Goal: Task Accomplishment & Management: Manage account settings

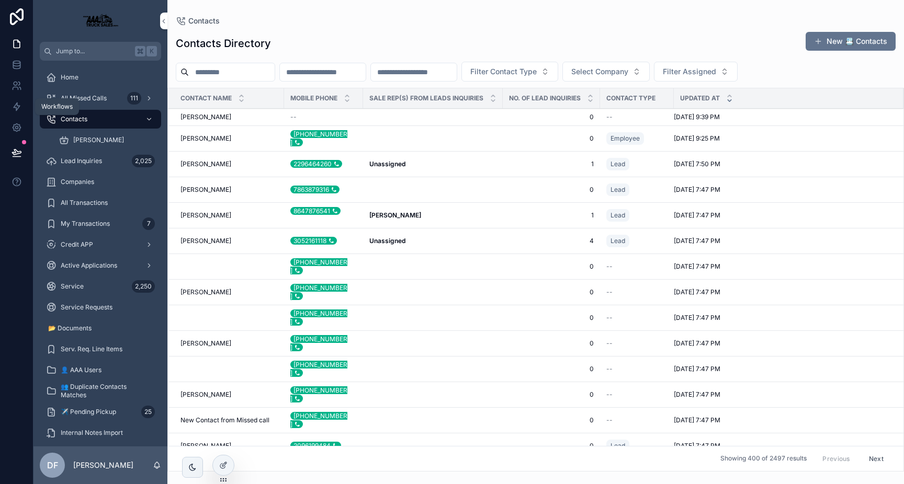
click at [17, 105] on icon at bounding box center [17, 106] width 10 height 10
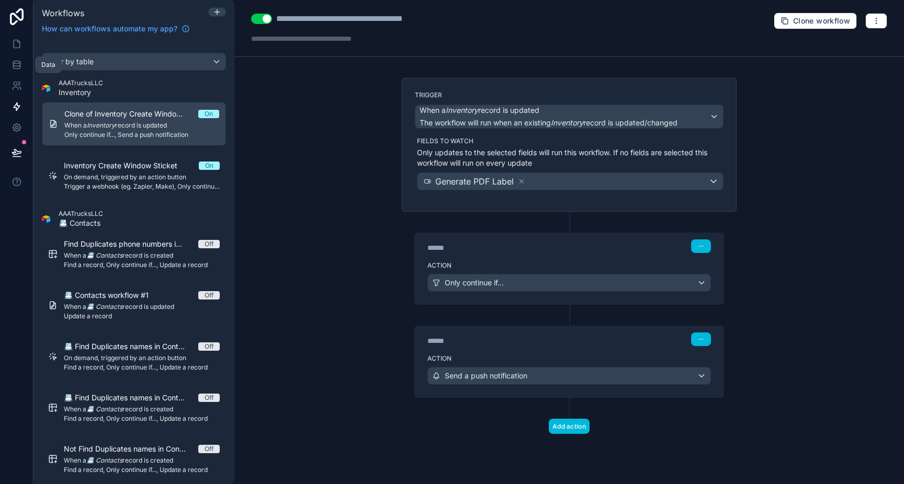
click at [14, 58] on link at bounding box center [16, 64] width 33 height 21
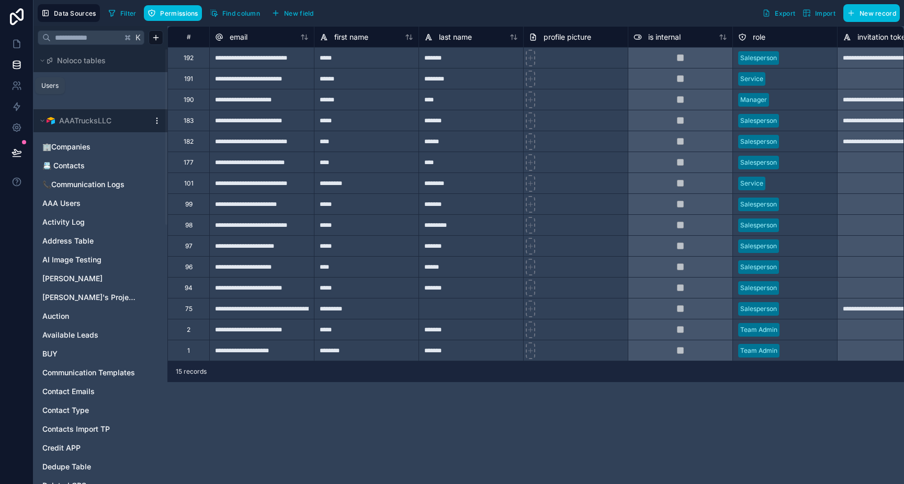
click at [12, 87] on icon at bounding box center [17, 86] width 10 height 10
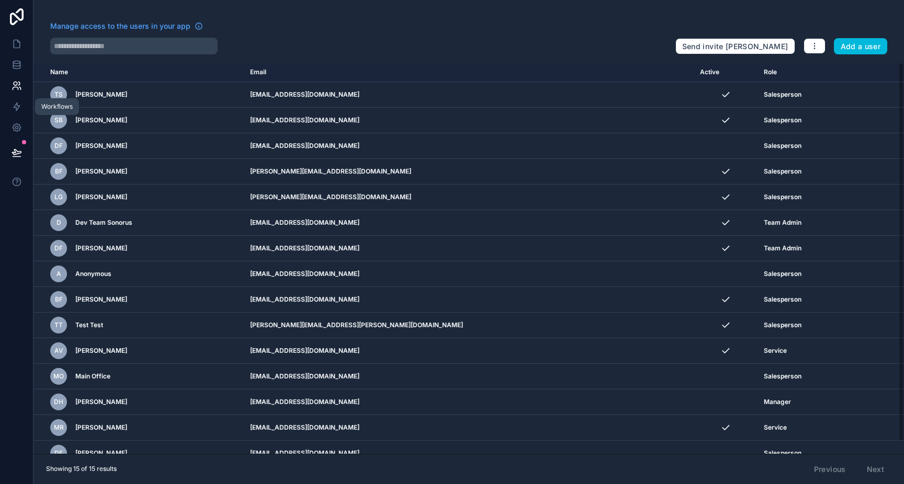
click at [14, 107] on icon at bounding box center [17, 107] width 6 height 8
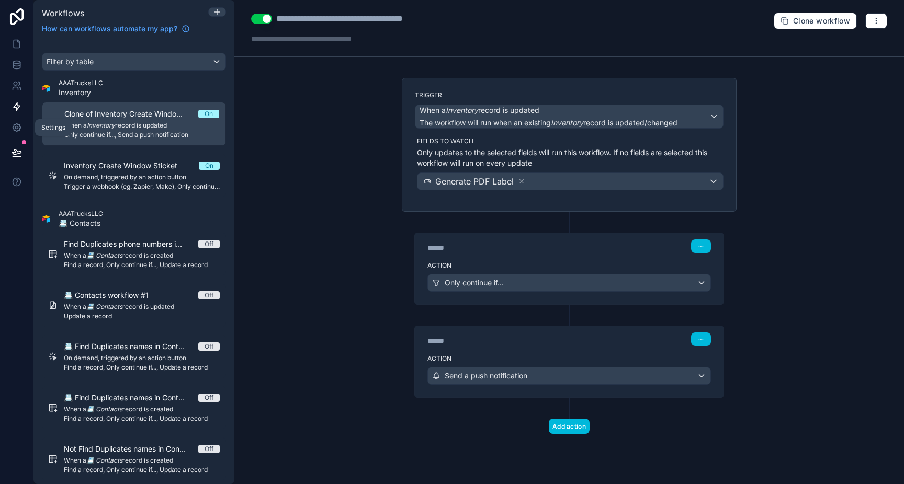
click at [15, 127] on icon at bounding box center [16, 128] width 3 height 3
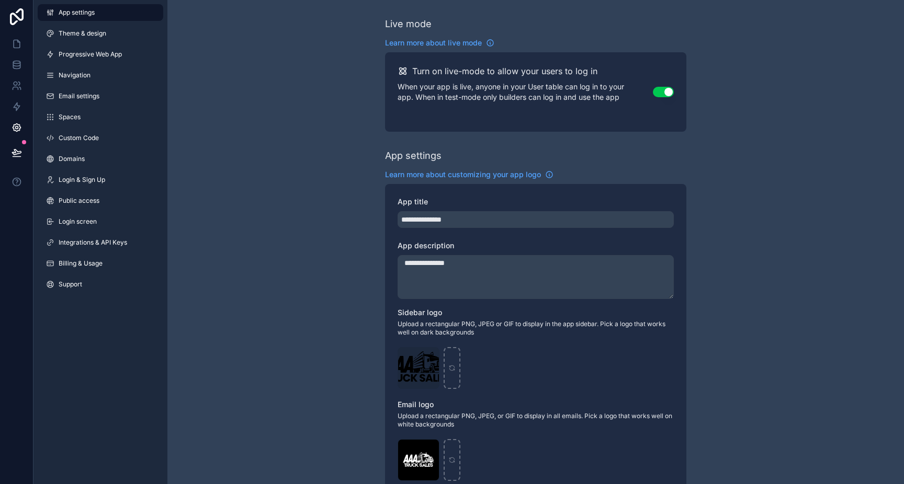
click at [111, 31] on link "Theme & design" at bounding box center [101, 33] width 126 height 17
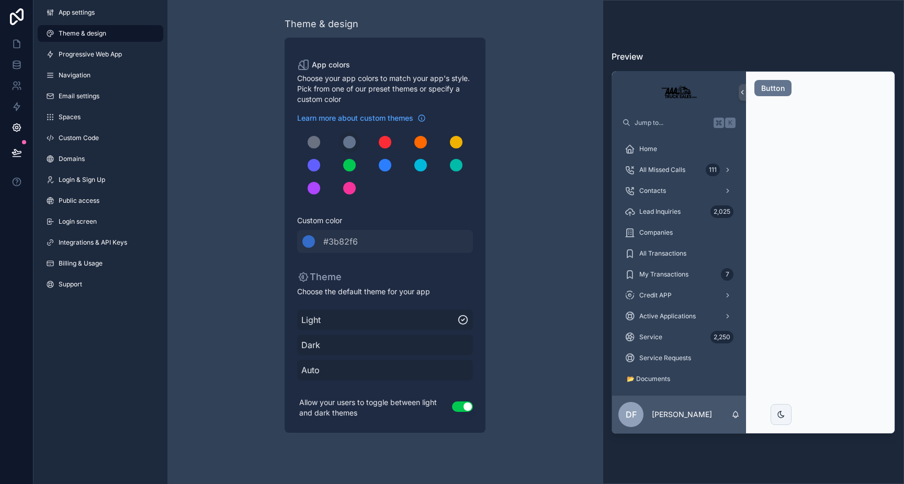
click at [110, 49] on link "Progressive Web App" at bounding box center [101, 54] width 126 height 17
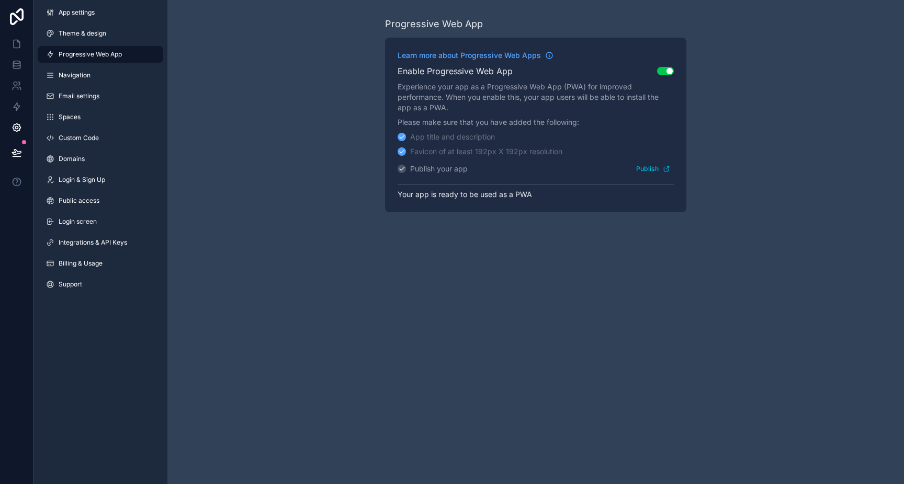
click at [110, 73] on link "Navigation" at bounding box center [101, 75] width 126 height 17
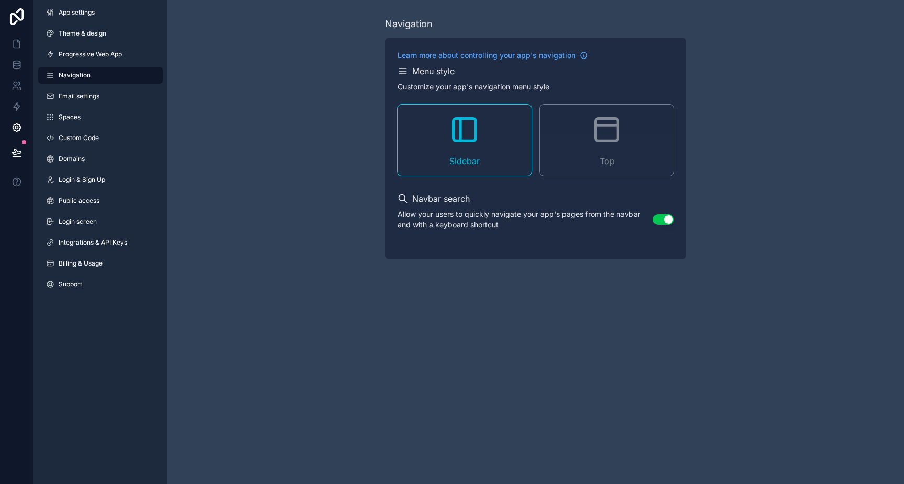
click at [105, 91] on link "Email settings" at bounding box center [101, 96] width 126 height 17
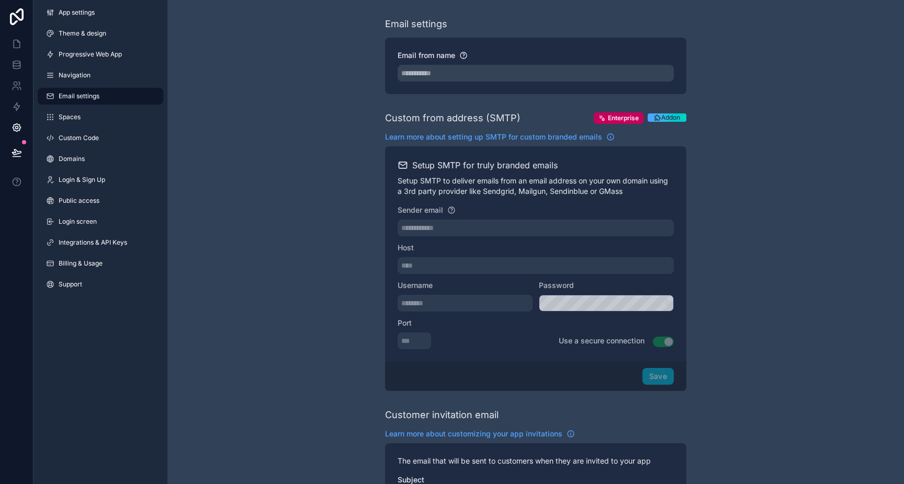
click at [105, 114] on link "Spaces" at bounding box center [101, 117] width 126 height 17
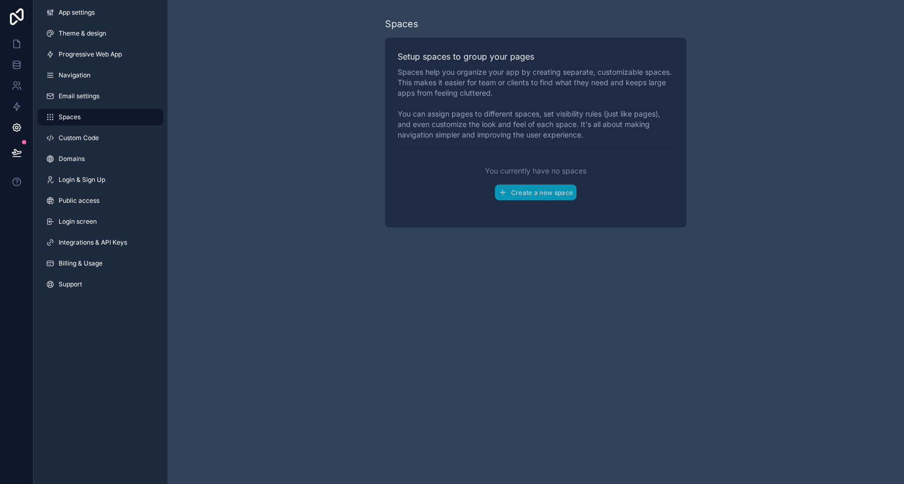
click at [103, 132] on link "Custom Code" at bounding box center [101, 138] width 126 height 17
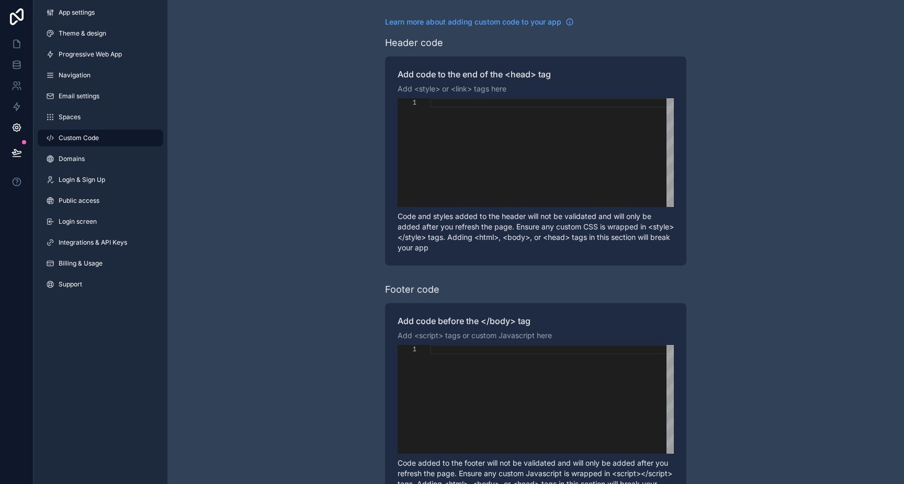
click at [102, 156] on link "Domains" at bounding box center [101, 159] width 126 height 17
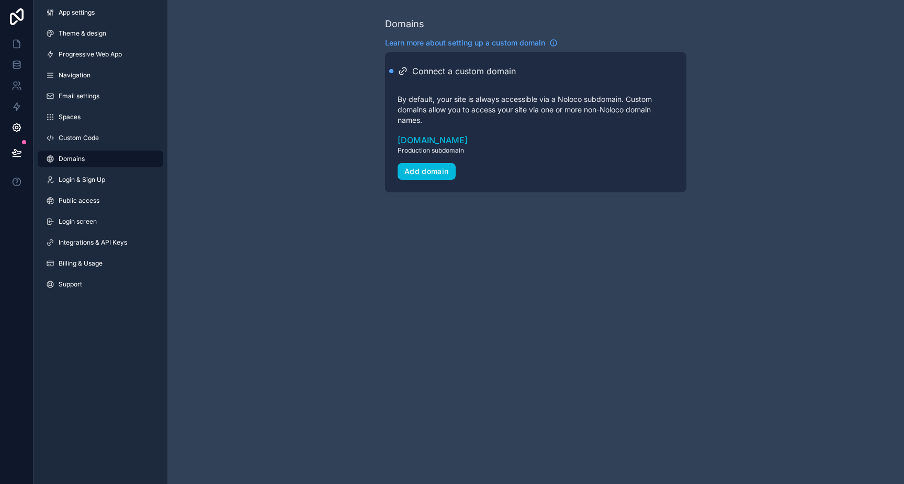
click at [101, 178] on span "Login & Sign Up" at bounding box center [82, 180] width 47 height 8
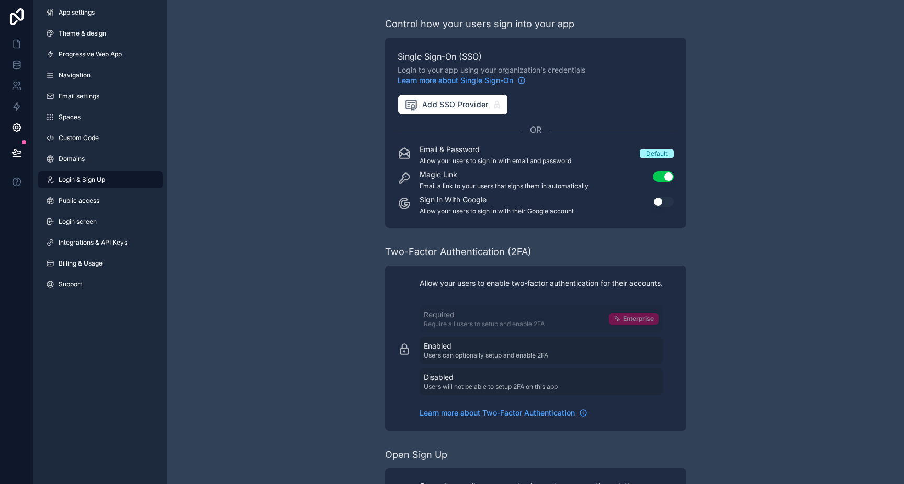
click at [101, 196] on link "Public access" at bounding box center [101, 201] width 126 height 17
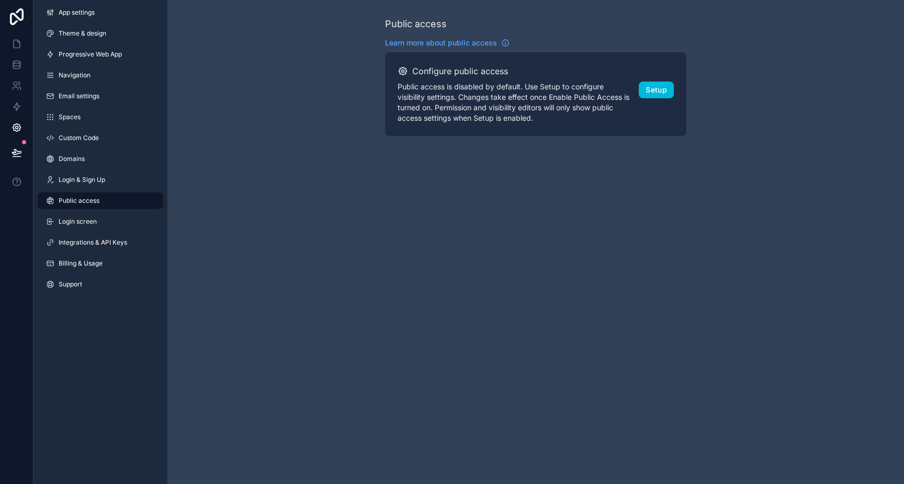
click at [98, 219] on link "Login screen" at bounding box center [101, 221] width 126 height 17
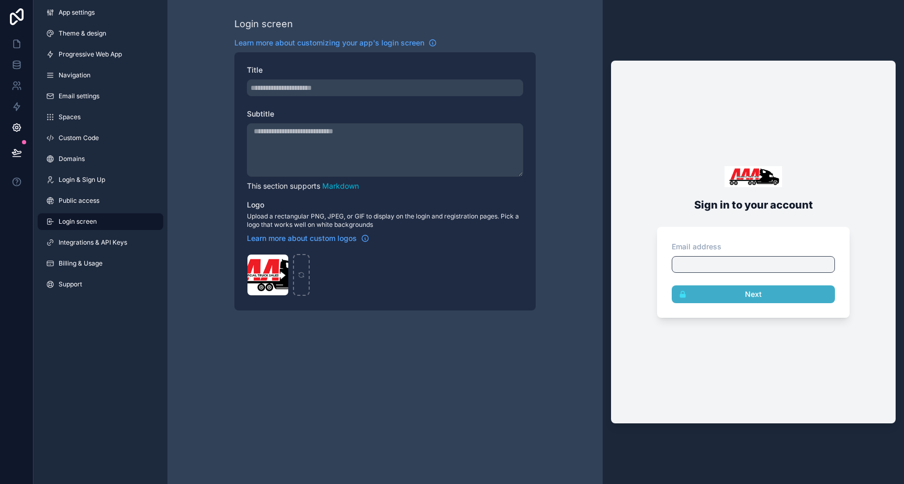
click at [98, 239] on span "Integrations & API Keys" at bounding box center [93, 243] width 69 height 8
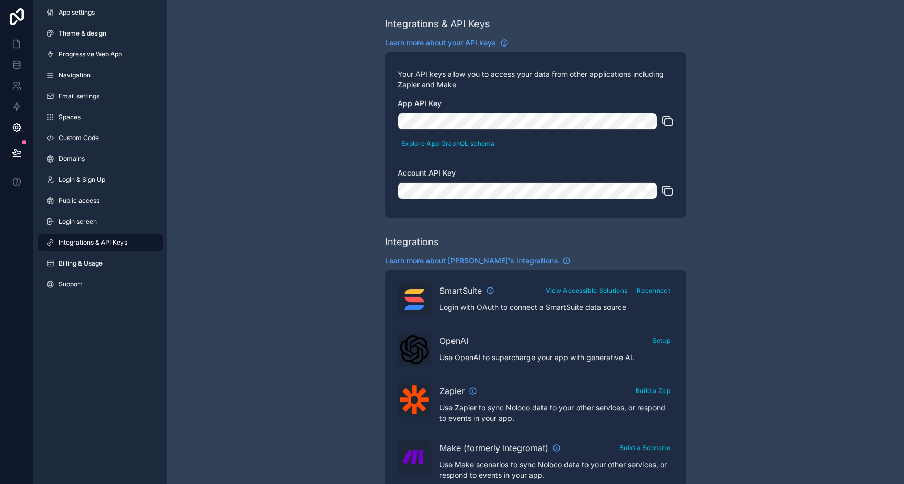
click at [94, 256] on link "Billing & Usage" at bounding box center [101, 263] width 126 height 17
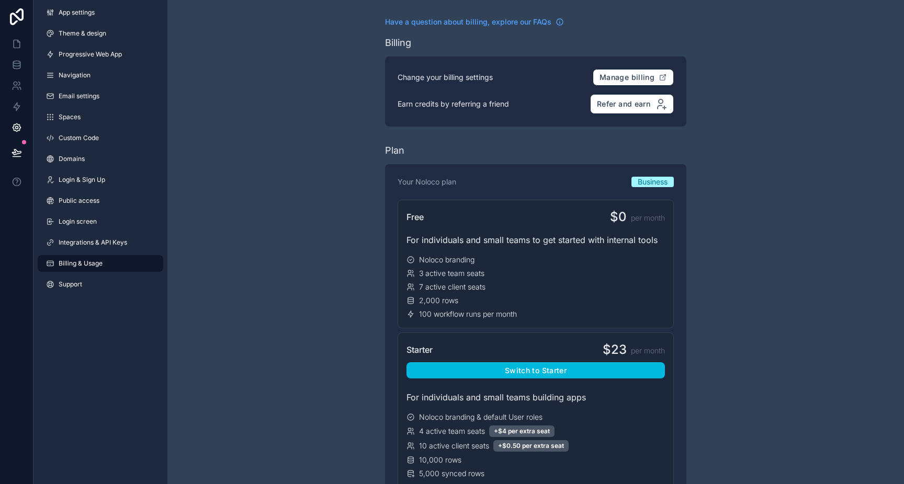
click at [81, 180] on span "Login & Sign Up" at bounding box center [82, 180] width 47 height 8
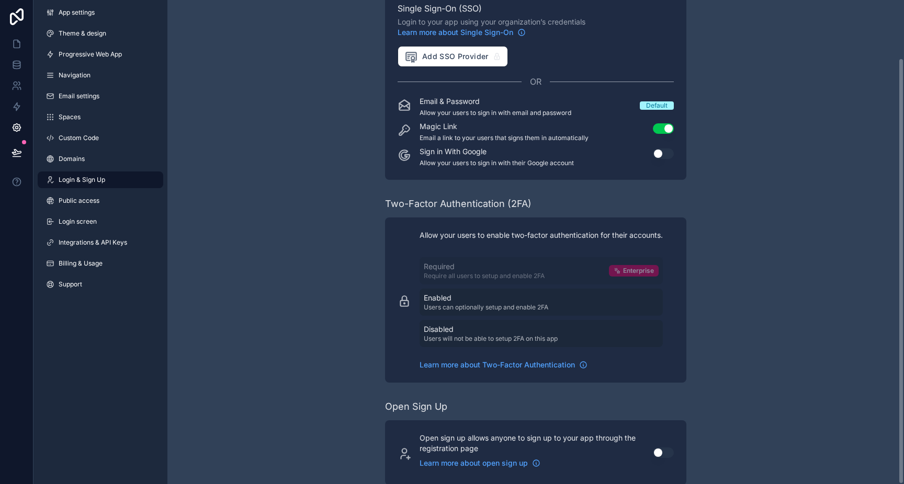
scroll to position [66, 0]
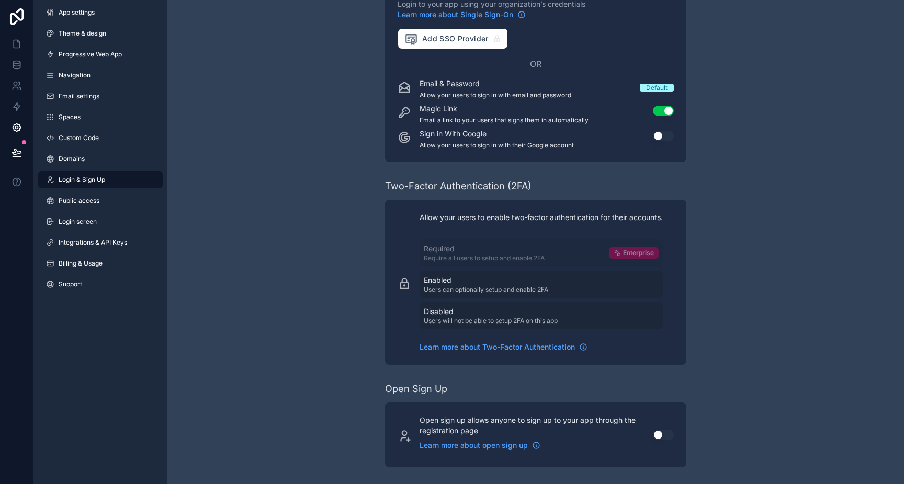
click at [72, 152] on link "Domains" at bounding box center [101, 159] width 126 height 17
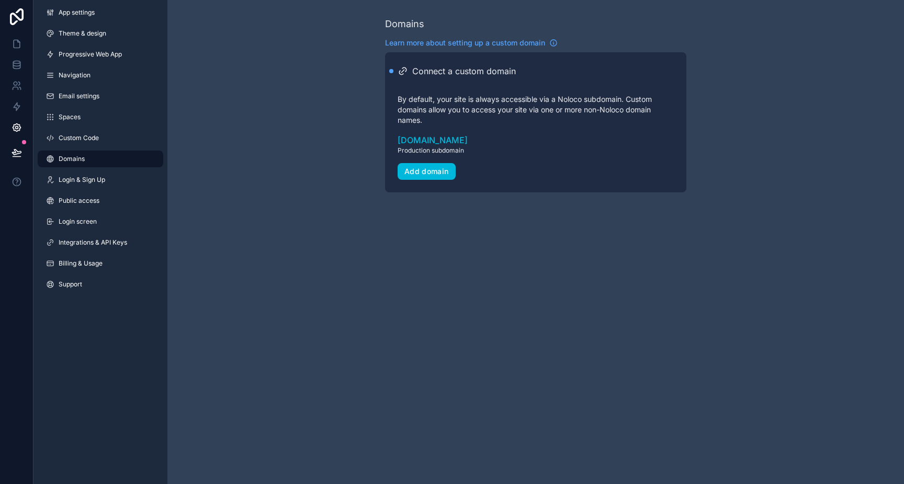
click at [75, 140] on span "Custom Code" at bounding box center [79, 138] width 40 height 8
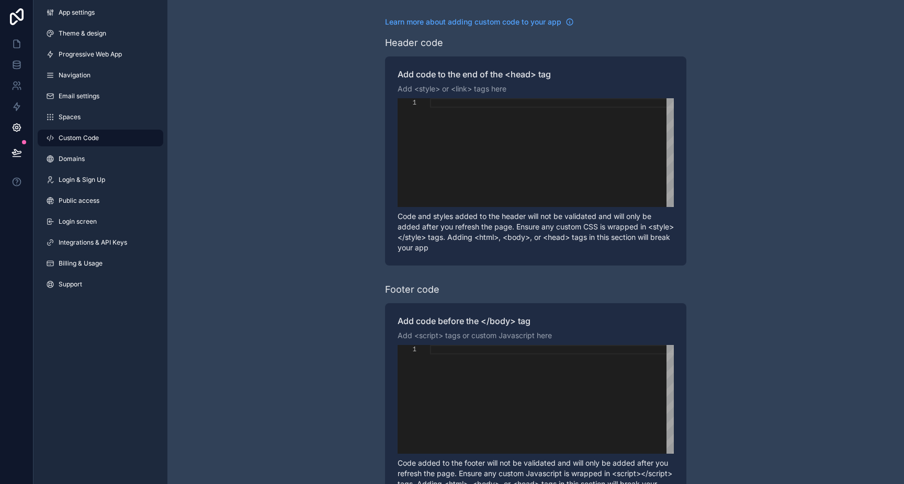
click at [81, 114] on link "Spaces" at bounding box center [101, 117] width 126 height 17
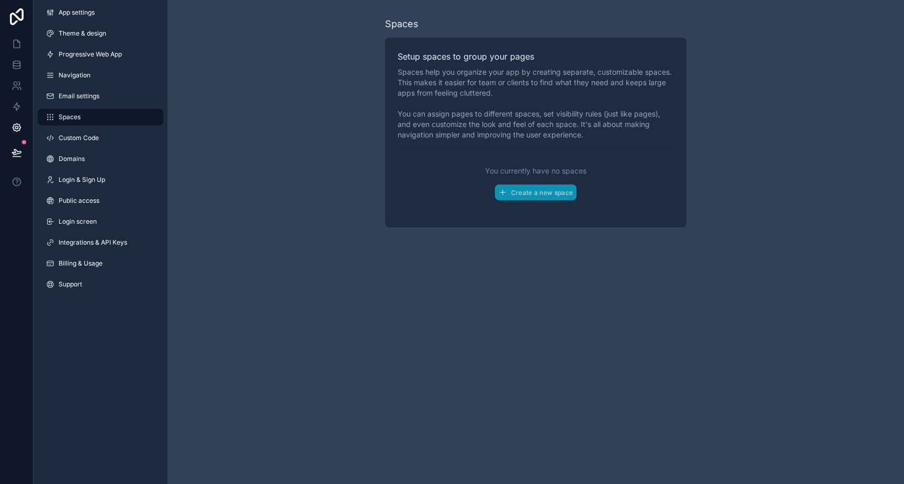
click at [81, 100] on span "Email settings" at bounding box center [79, 96] width 41 height 8
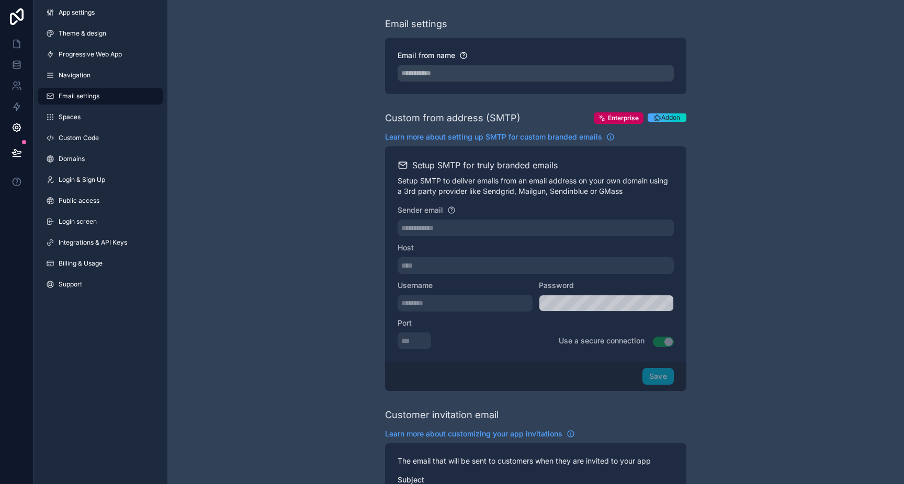
click at [88, 75] on span "Navigation" at bounding box center [75, 75] width 32 height 8
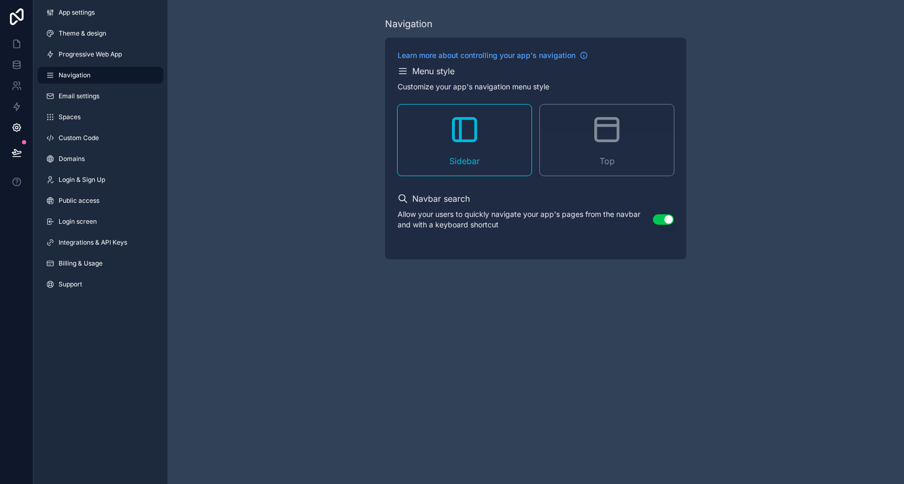
click at [87, 57] on span "Progressive Web App" at bounding box center [90, 54] width 63 height 8
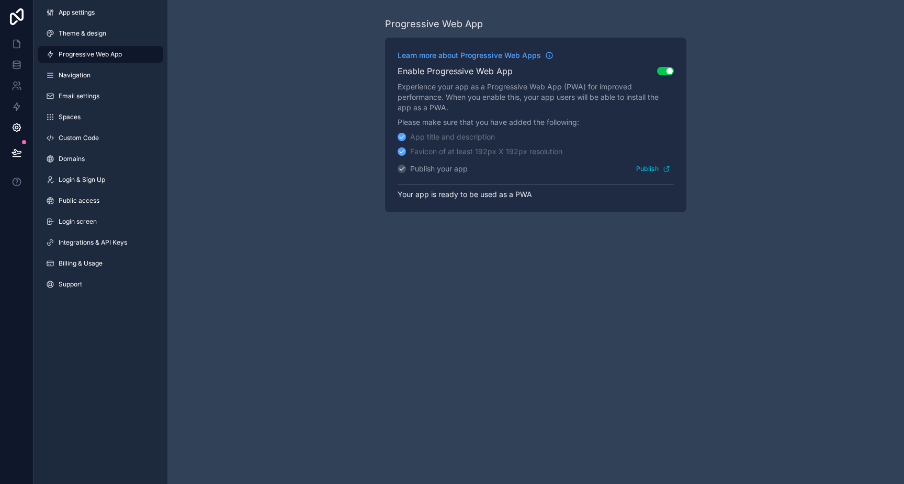
click at [84, 36] on span "Theme & design" at bounding box center [83, 33] width 48 height 8
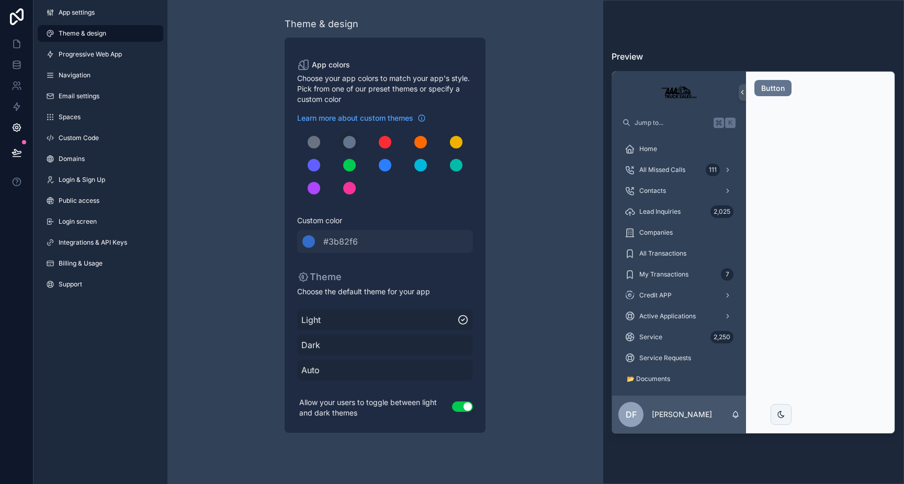
click at [86, 25] on link "Theme & design" at bounding box center [101, 33] width 126 height 17
click at [87, 9] on span "App settings" at bounding box center [77, 12] width 36 height 8
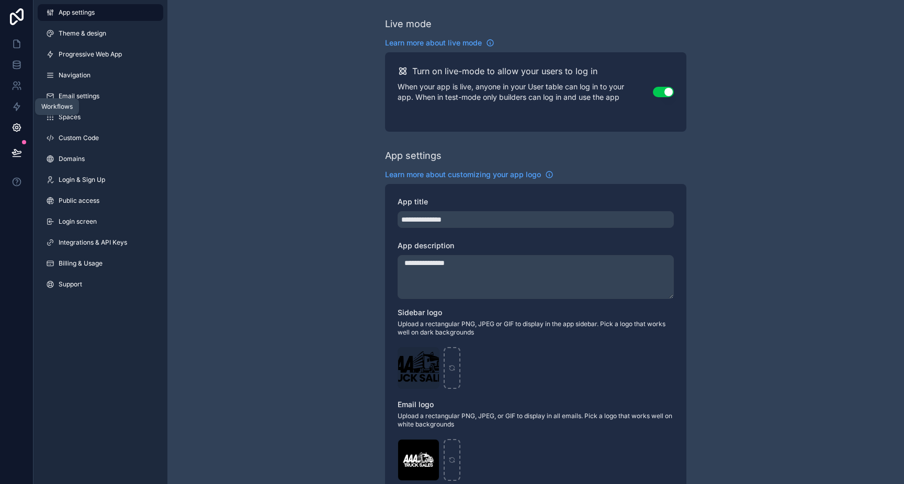
click at [17, 104] on icon at bounding box center [17, 106] width 10 height 10
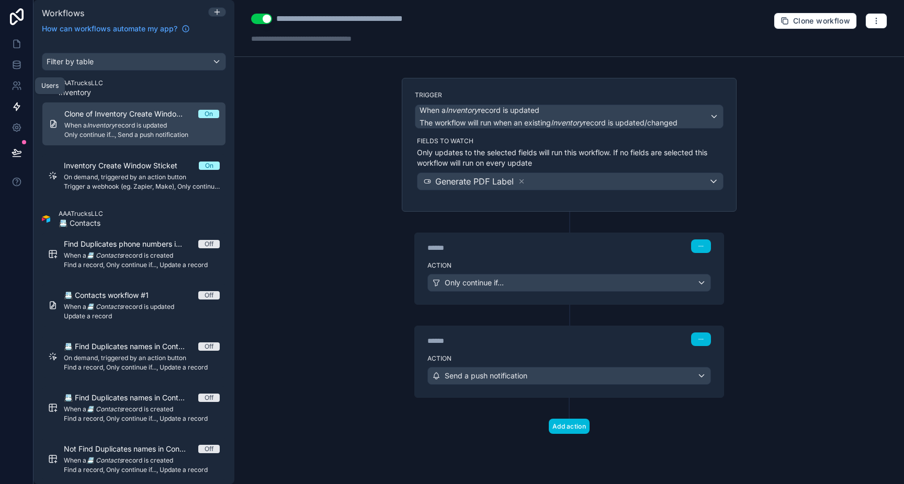
click at [16, 85] on icon at bounding box center [16, 84] width 4 height 4
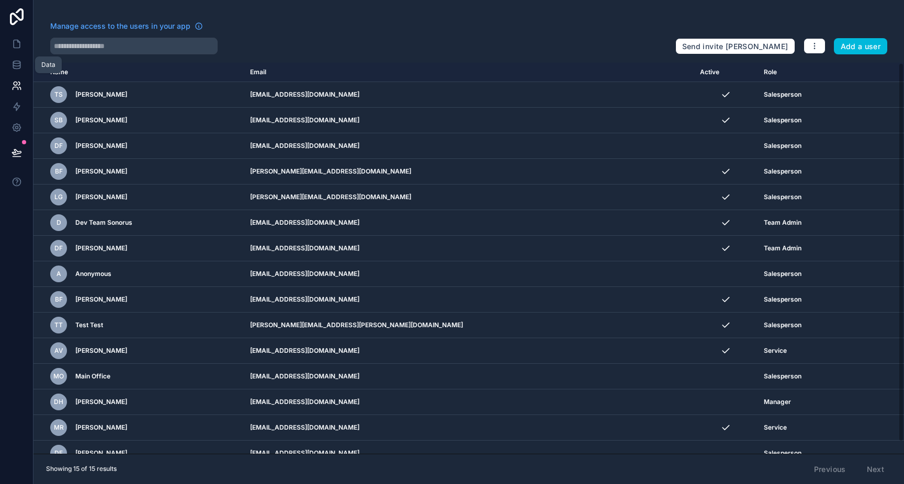
click at [17, 66] on icon at bounding box center [16, 64] width 7 height 4
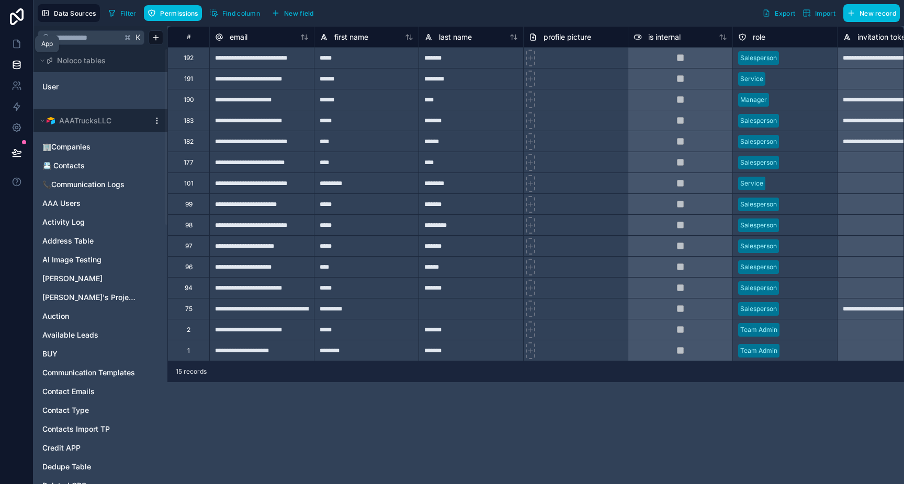
click at [15, 45] on icon at bounding box center [17, 44] width 10 height 10
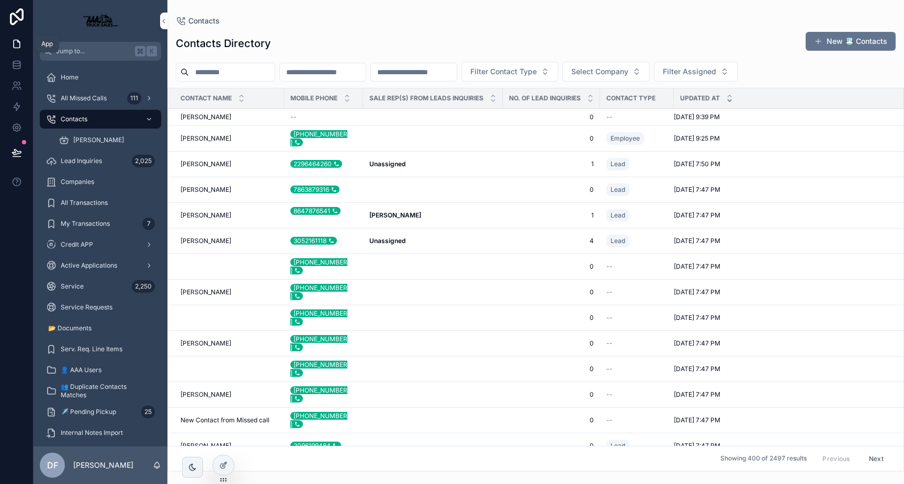
click at [15, 45] on icon at bounding box center [17, 44] width 10 height 10
click at [18, 157] on icon at bounding box center [17, 157] width 8 height 0
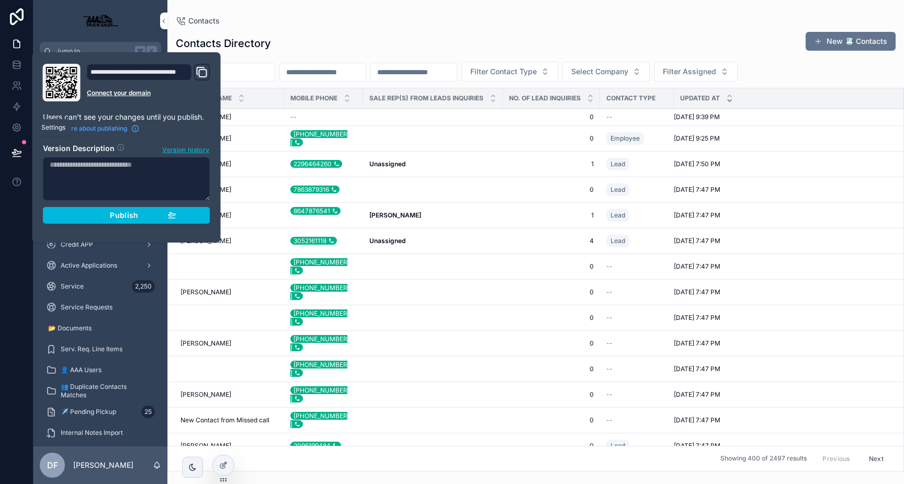
click at [16, 129] on icon at bounding box center [16, 128] width 3 height 3
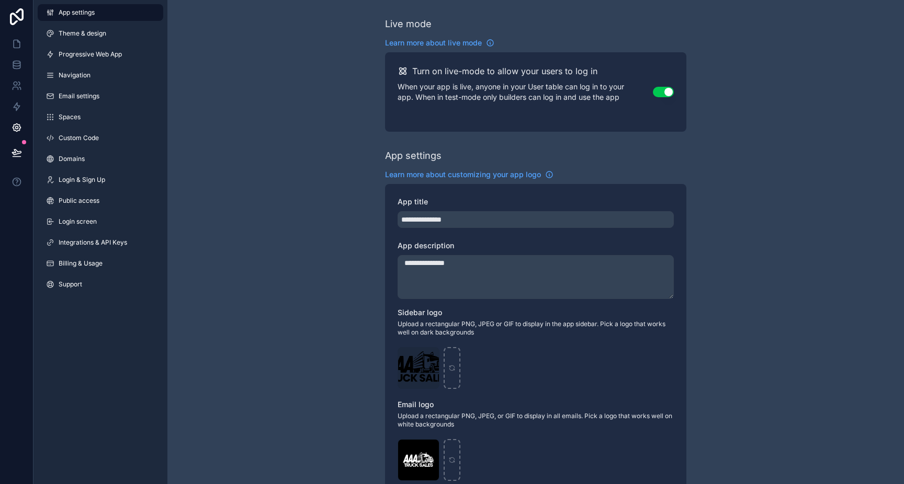
click at [93, 286] on link "Support" at bounding box center [101, 284] width 126 height 17
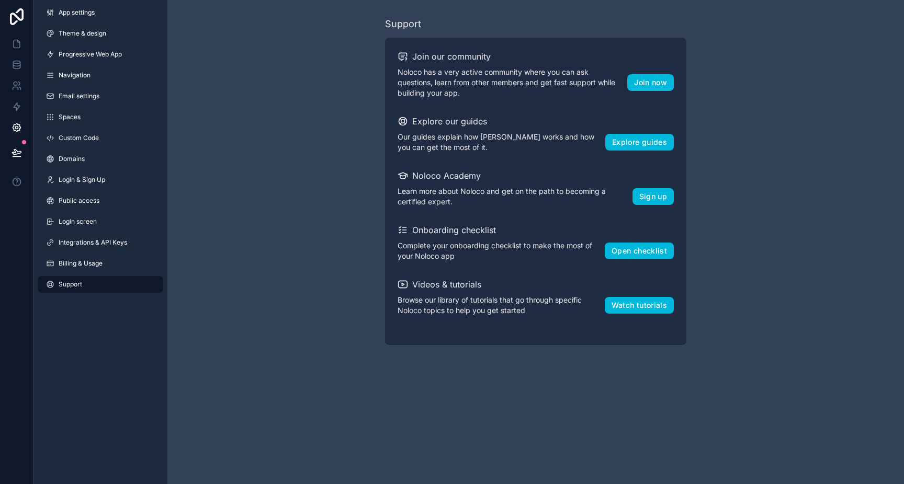
click at [86, 266] on span "Billing & Usage" at bounding box center [81, 263] width 44 height 8
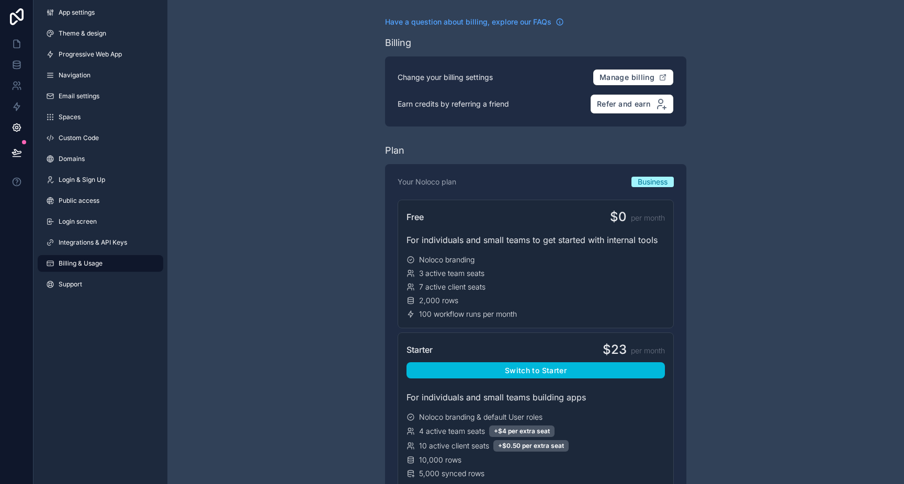
click at [81, 249] on link "Integrations & API Keys" at bounding box center [101, 242] width 126 height 17
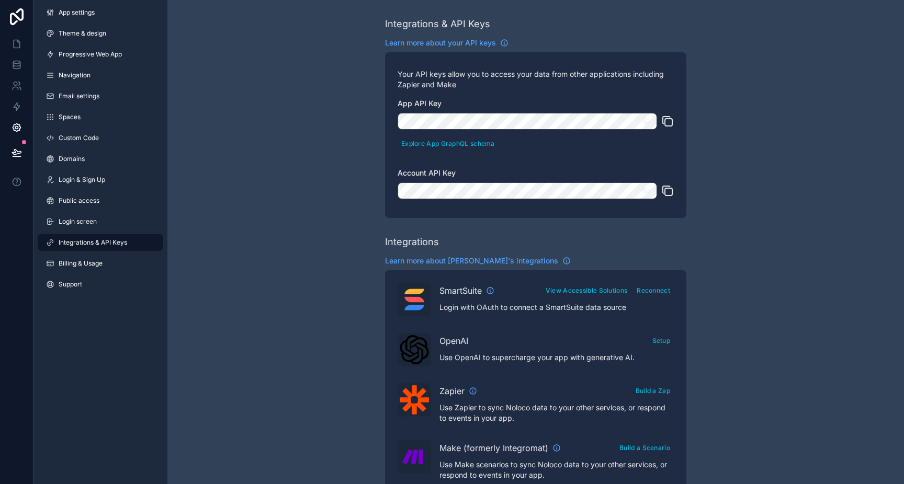
click at [76, 226] on link "Login screen" at bounding box center [101, 221] width 126 height 17
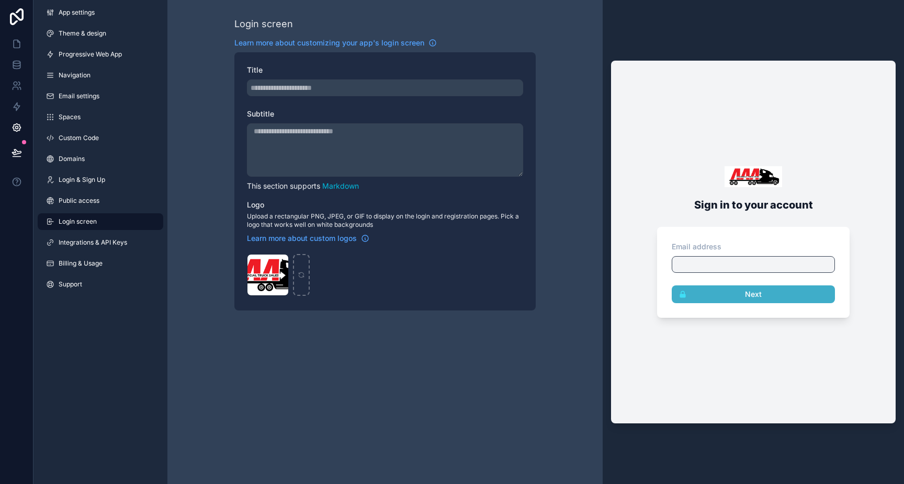
click at [73, 205] on span "Public access" at bounding box center [79, 201] width 41 height 8
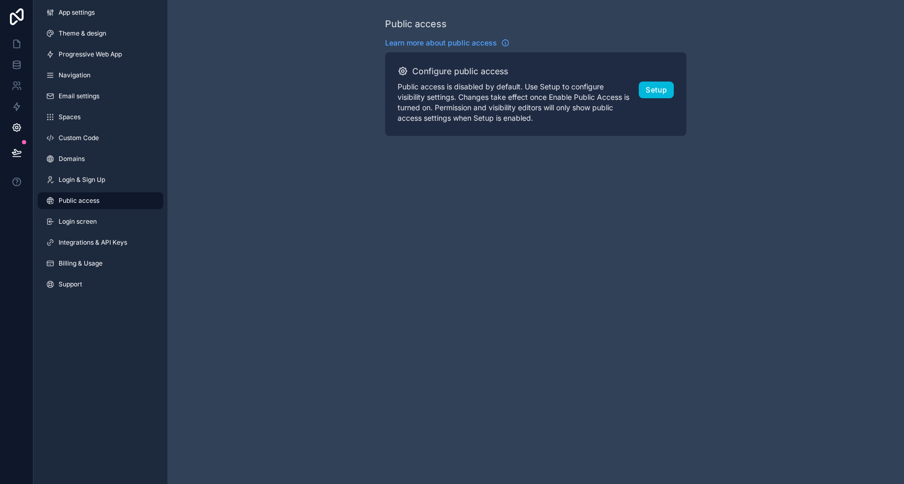
click at [73, 180] on span "Login & Sign Up" at bounding box center [82, 180] width 47 height 8
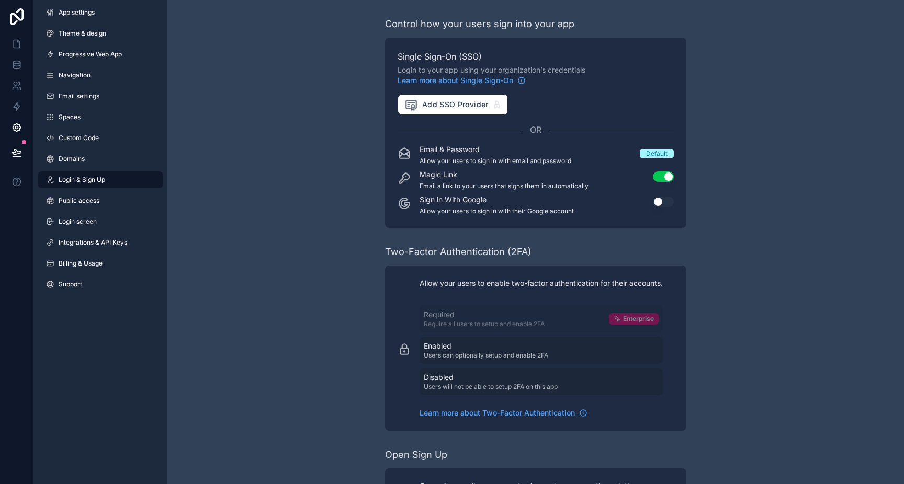
click at [74, 201] on span "Public access" at bounding box center [79, 201] width 41 height 8
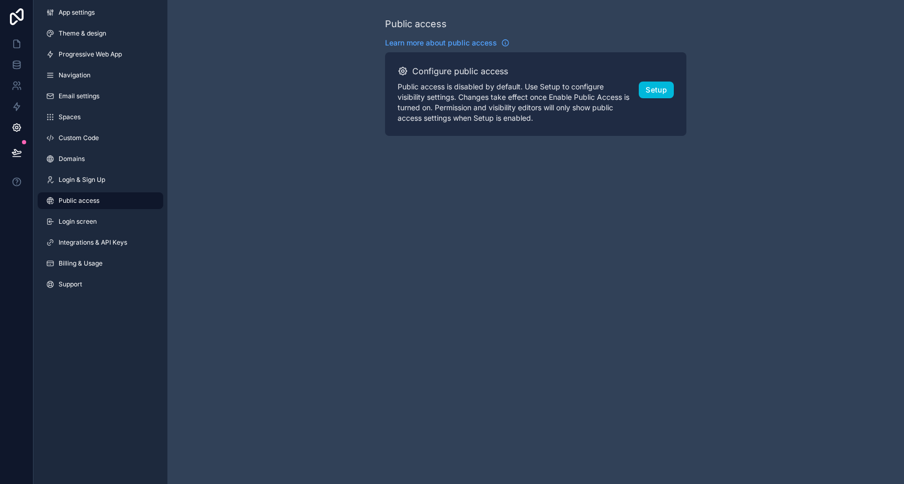
click at [72, 174] on link "Login & Sign Up" at bounding box center [101, 180] width 126 height 17
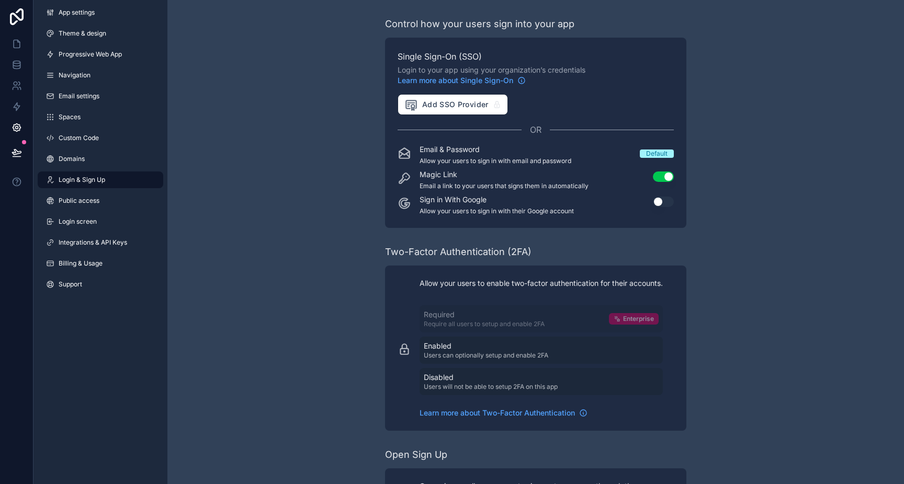
click at [70, 160] on span "Domains" at bounding box center [72, 159] width 26 height 8
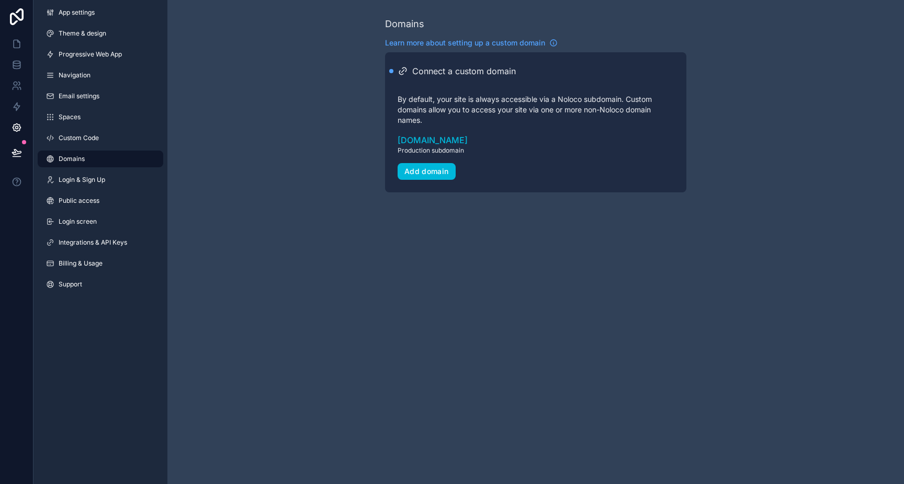
click at [68, 142] on span "Custom Code" at bounding box center [79, 138] width 40 height 8
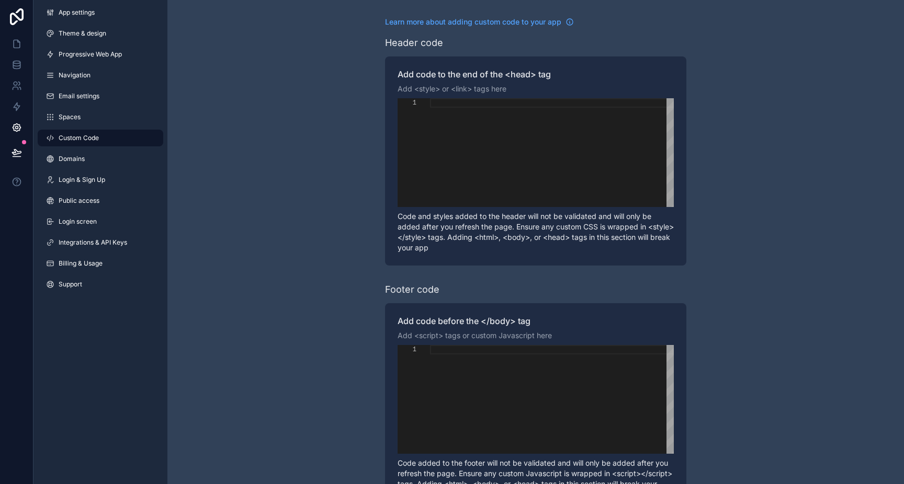
click at [72, 122] on link "Spaces" at bounding box center [101, 117] width 126 height 17
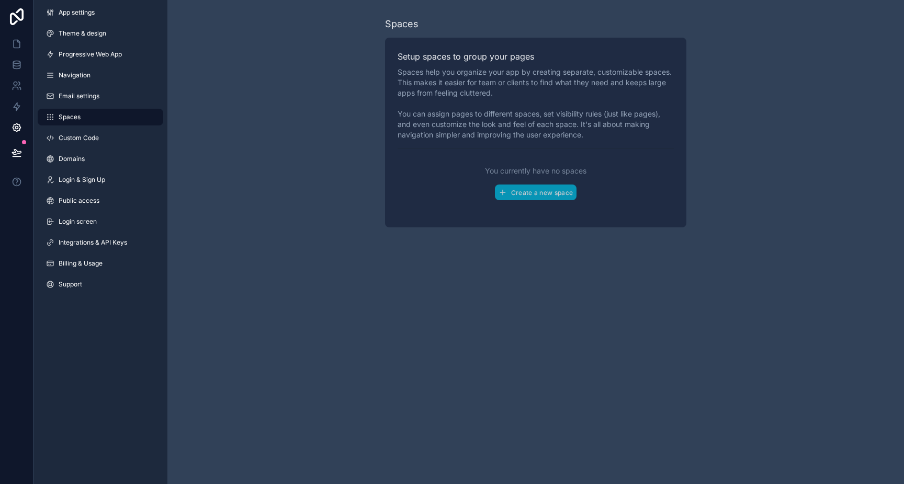
click at [74, 108] on div "App settings Theme & design Progressive Web App Navigation Email settings Space…" at bounding box center [100, 150] width 134 height 301
click at [74, 100] on span "Email settings" at bounding box center [79, 96] width 41 height 8
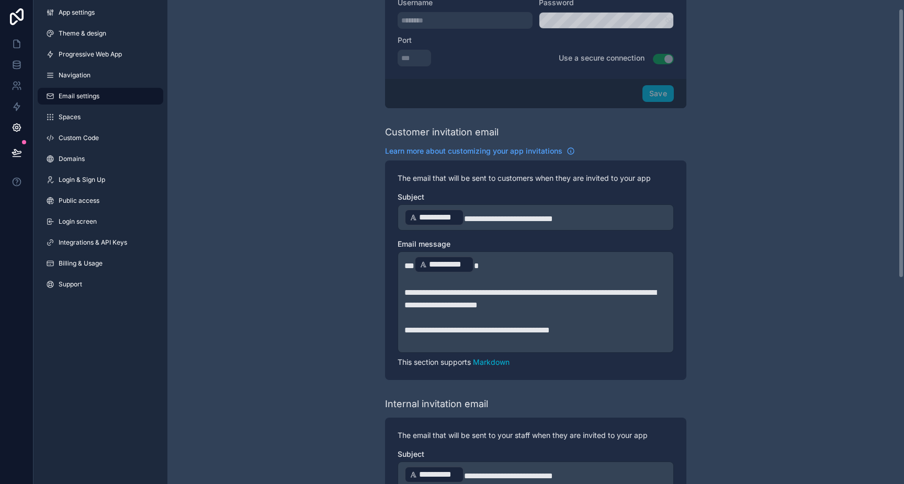
scroll to position [383, 0]
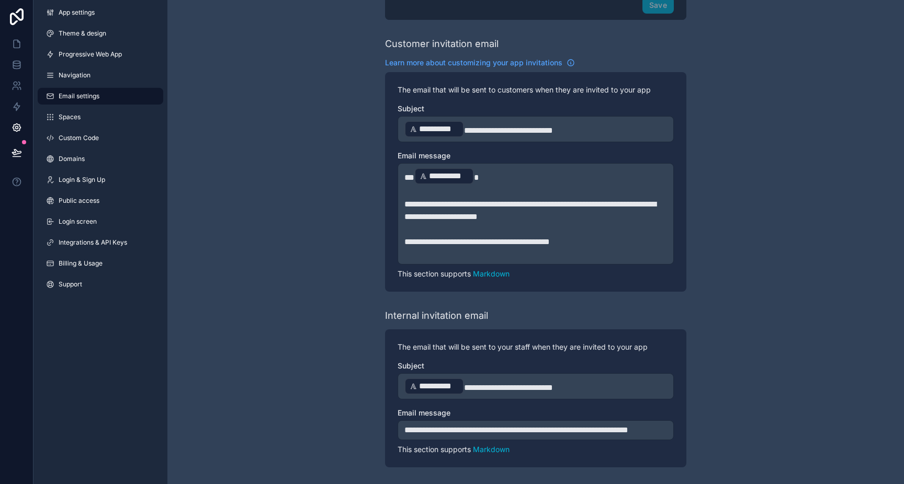
click at [71, 80] on link "Navigation" at bounding box center [101, 75] width 126 height 17
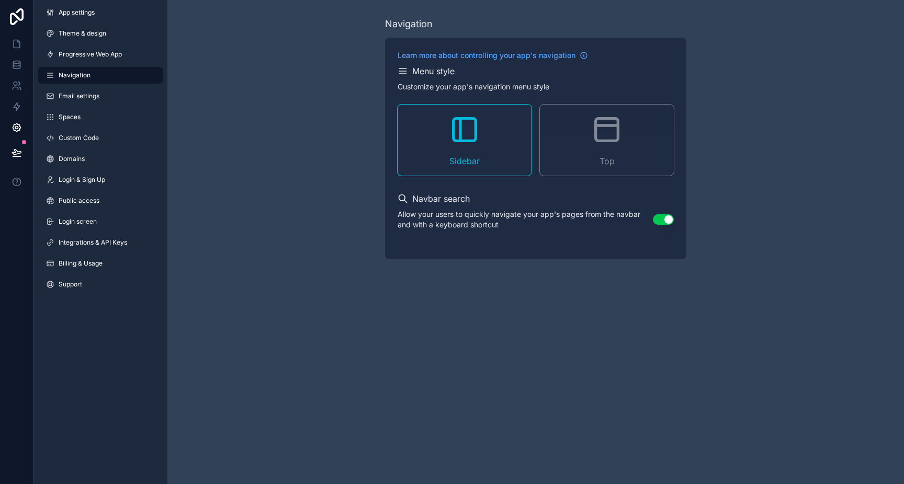
click at [94, 51] on span "Progressive Web App" at bounding box center [90, 54] width 63 height 8
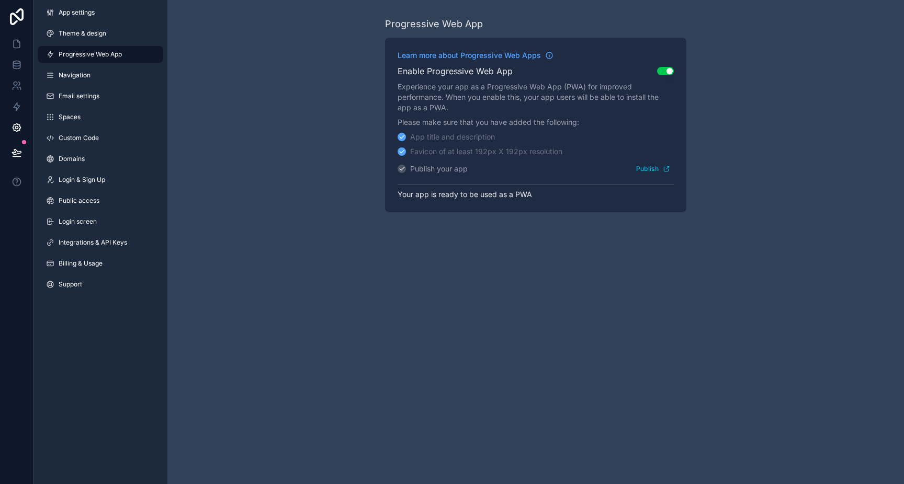
click at [89, 33] on span "Theme & design" at bounding box center [83, 33] width 48 height 8
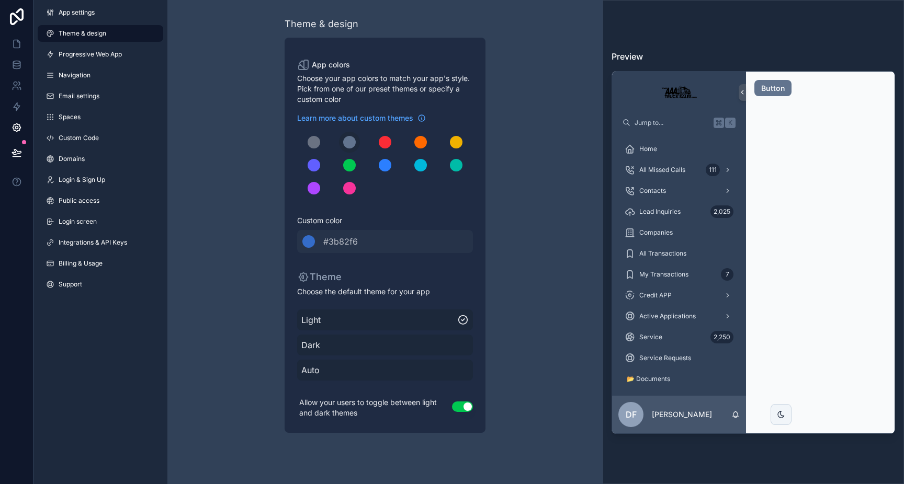
click at [77, 14] on span "App settings" at bounding box center [77, 12] width 36 height 8
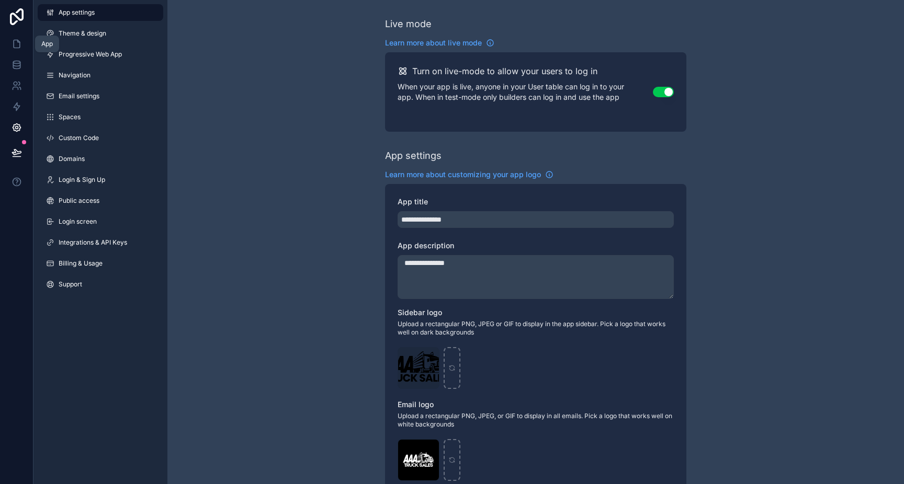
click at [18, 42] on icon at bounding box center [17, 44] width 10 height 10
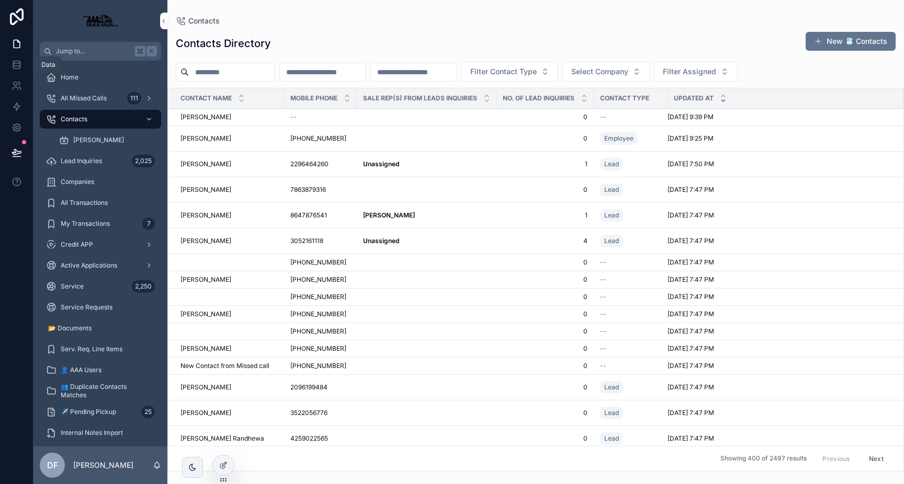
click at [18, 65] on icon at bounding box center [17, 65] width 10 height 10
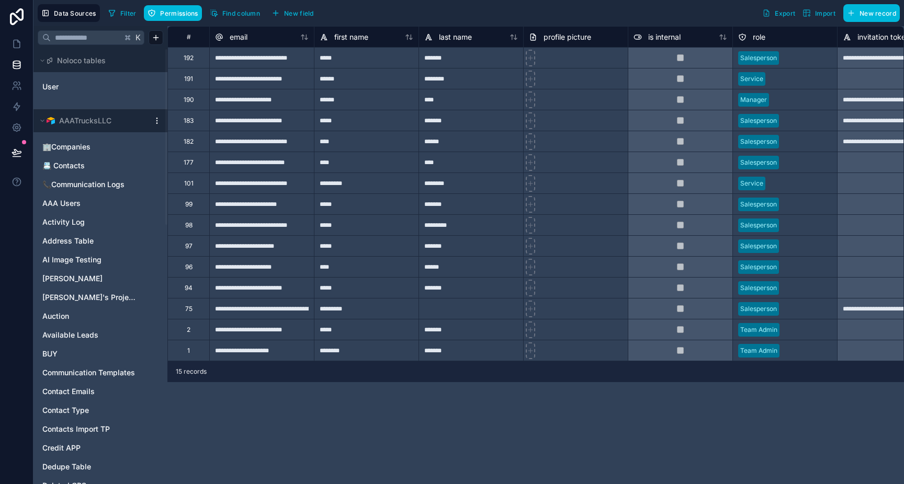
click at [92, 64] on span "Noloco tables" at bounding box center [81, 60] width 49 height 10
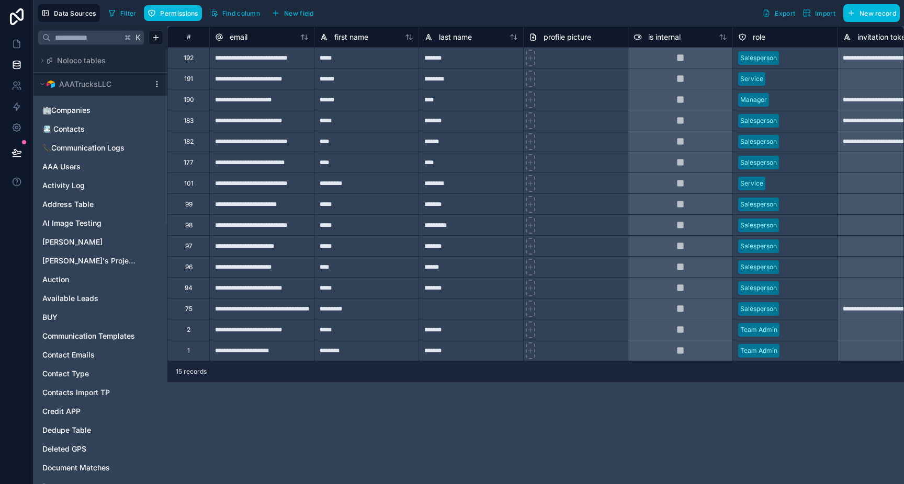
click at [92, 64] on span "Noloco tables" at bounding box center [81, 60] width 49 height 10
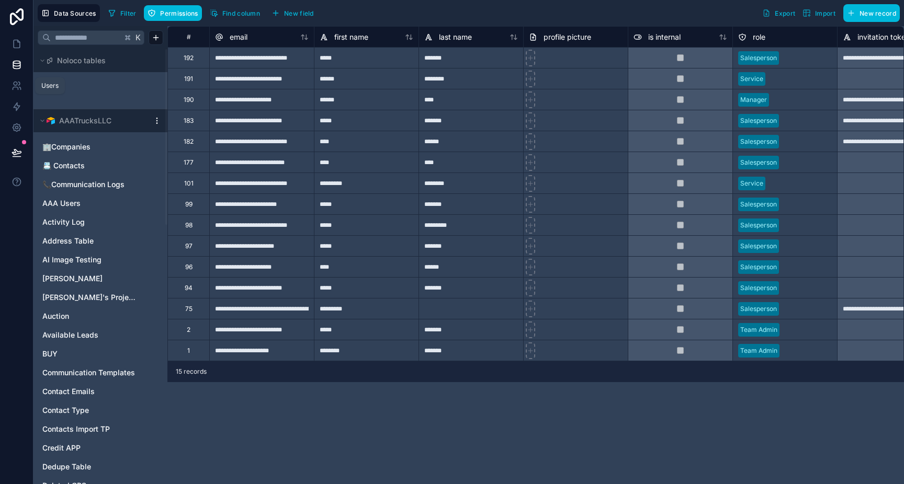
click at [14, 86] on icon at bounding box center [17, 86] width 10 height 10
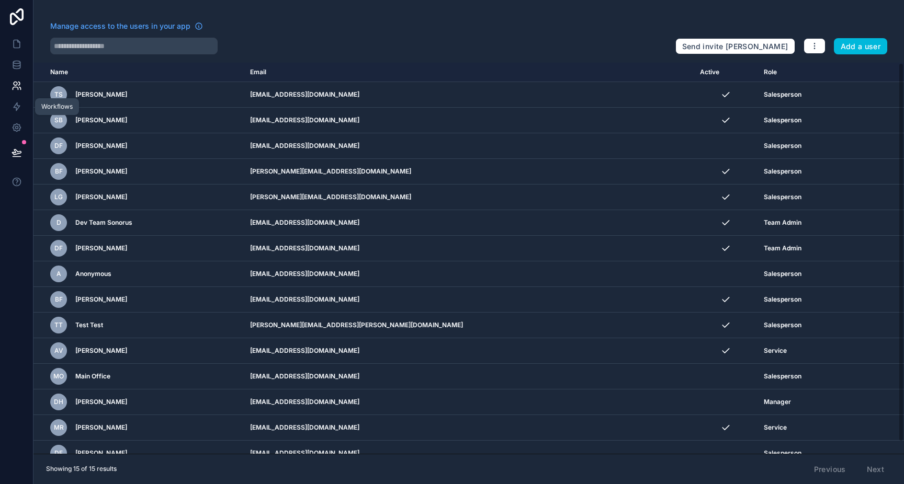
click at [16, 107] on icon at bounding box center [17, 107] width 6 height 8
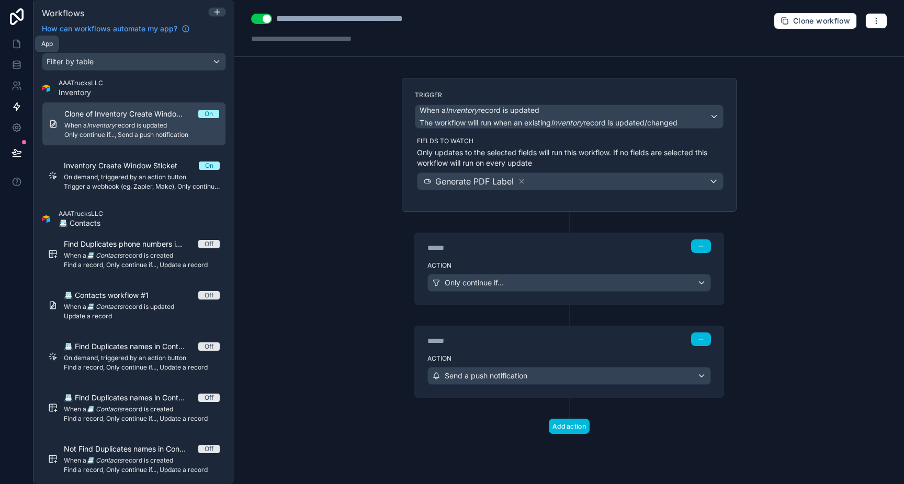
click at [19, 41] on icon at bounding box center [17, 44] width 10 height 10
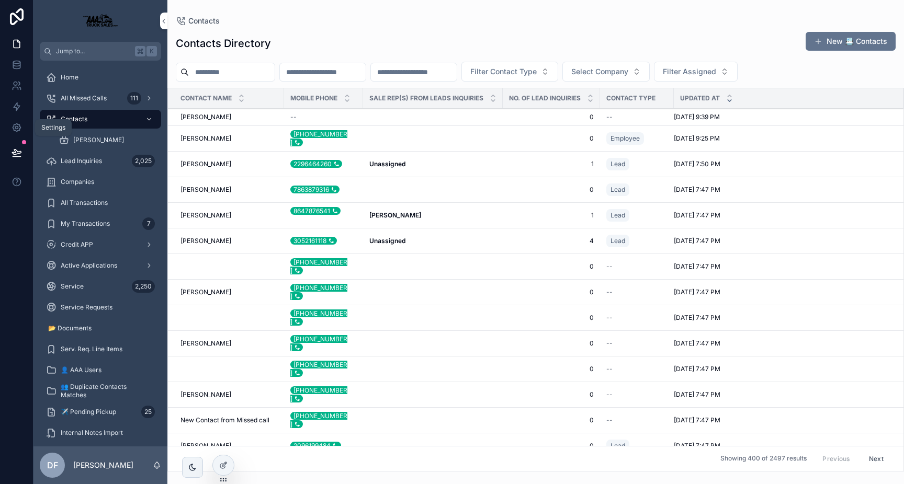
click at [16, 131] on icon at bounding box center [17, 128] width 8 height 8
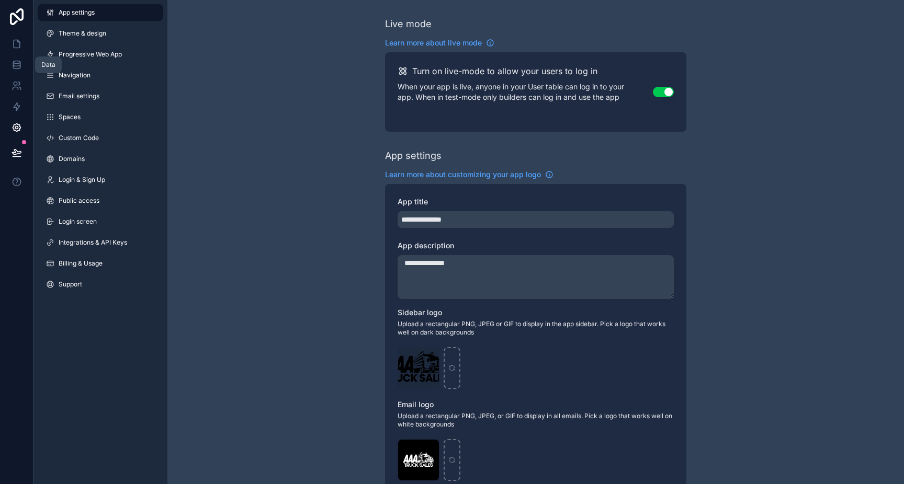
click at [17, 64] on icon at bounding box center [17, 65] width 10 height 10
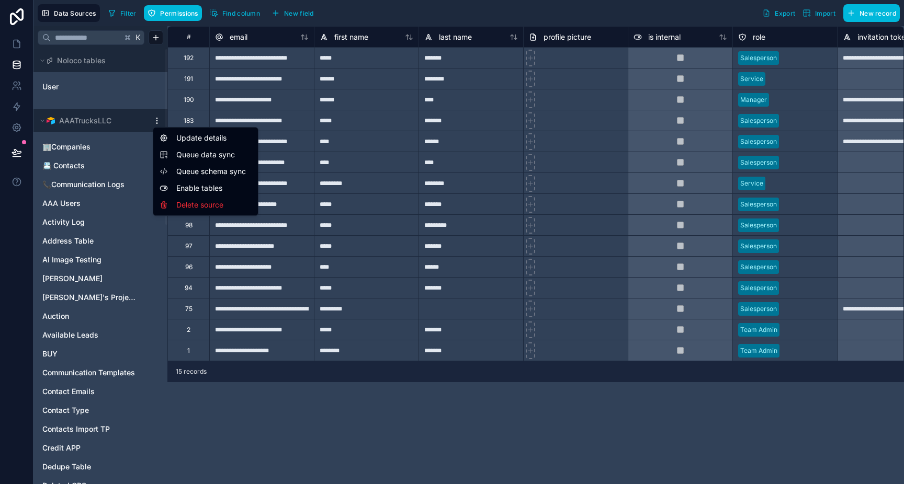
click at [156, 122] on html "**********" at bounding box center [452, 242] width 904 height 484
click at [186, 161] on div "Queue data sync" at bounding box center [205, 154] width 100 height 17
click at [158, 122] on html "**********" at bounding box center [452, 242] width 904 height 484
click at [180, 168] on span "Queue schema sync" at bounding box center [213, 171] width 75 height 10
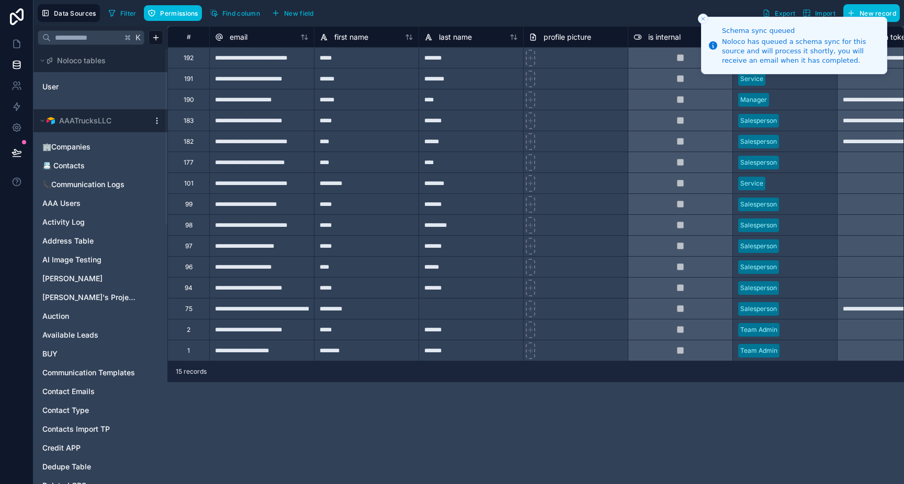
click at [704, 19] on line "Close toast" at bounding box center [703, 18] width 3 height 3
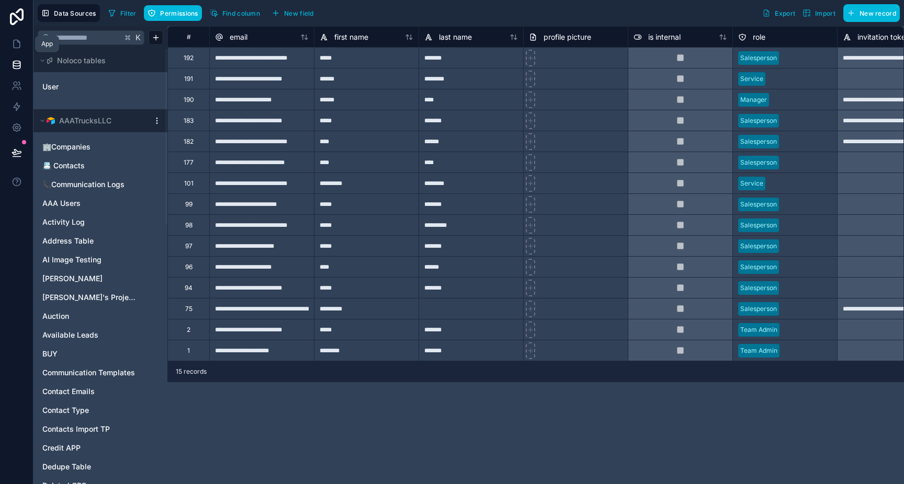
click at [14, 42] on icon at bounding box center [17, 44] width 10 height 10
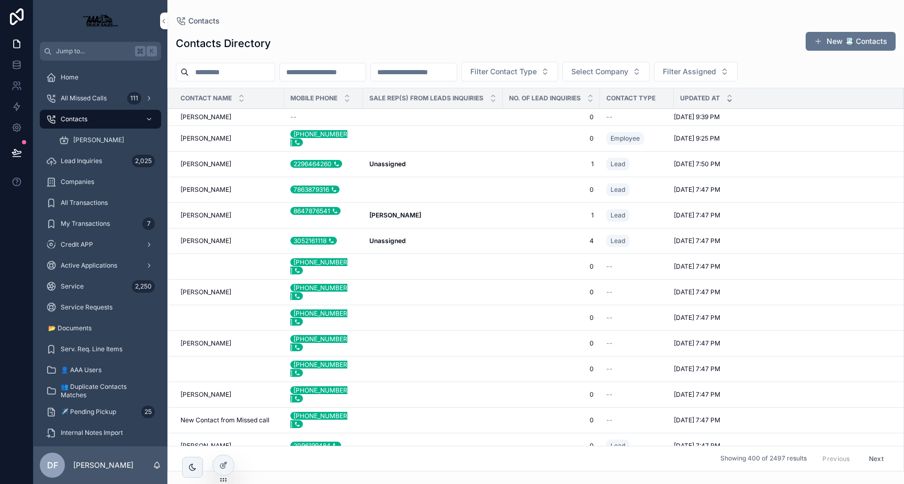
click at [81, 284] on span "Service" at bounding box center [72, 287] width 23 height 8
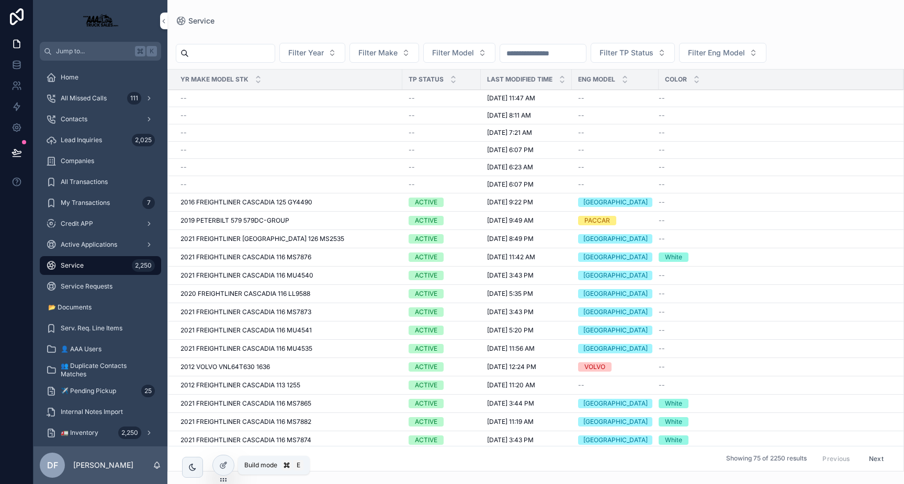
click at [225, 462] on icon at bounding box center [223, 465] width 8 height 8
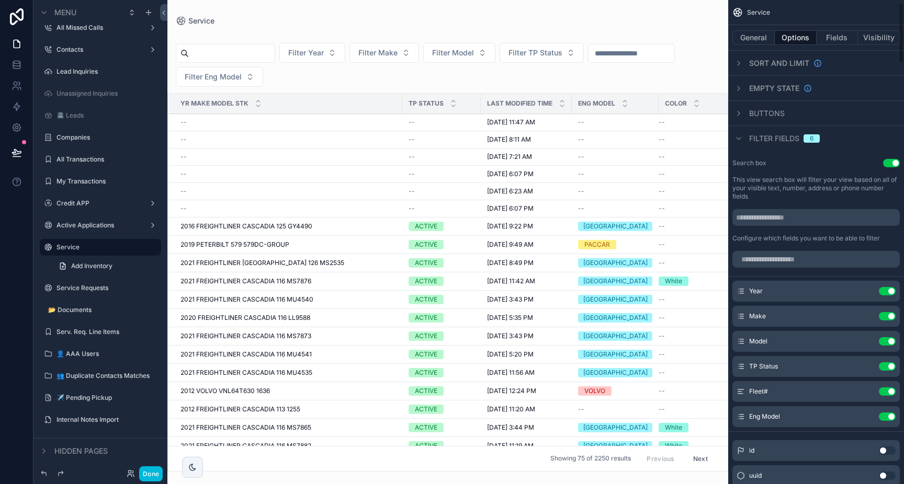
scroll to position [29, 0]
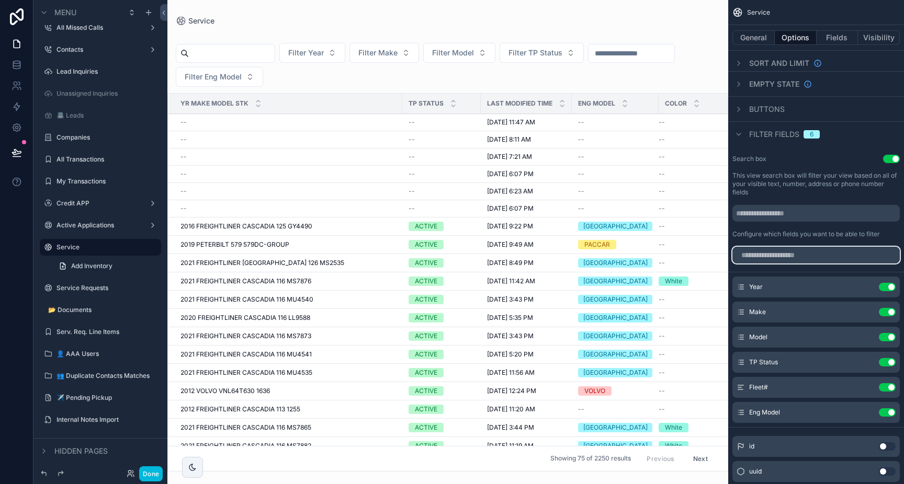
click at [792, 254] on input "scrollable content" at bounding box center [815, 255] width 167 height 17
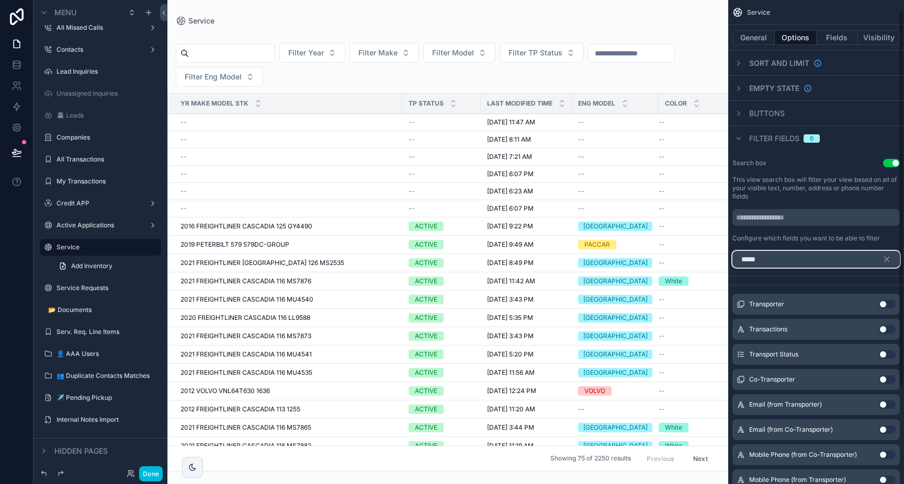
scroll to position [0, 0]
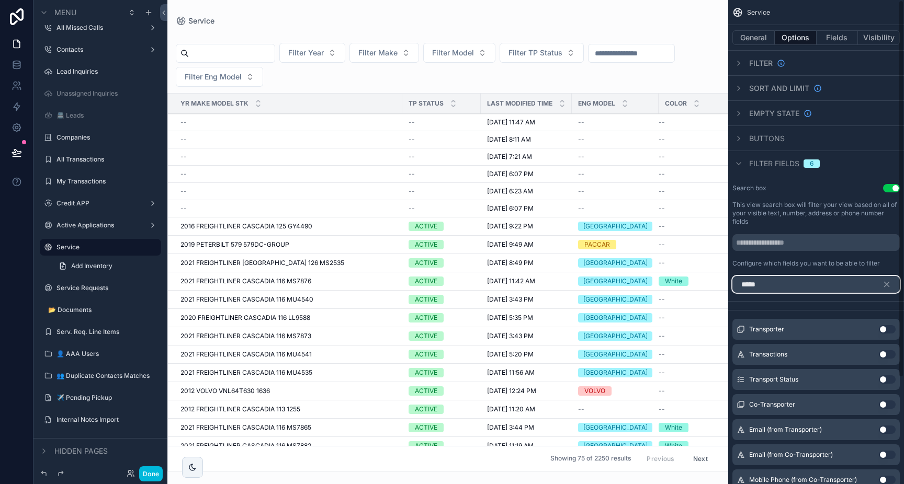
type input "*****"
click at [890, 287] on icon "scrollable content" at bounding box center [886, 284] width 9 height 9
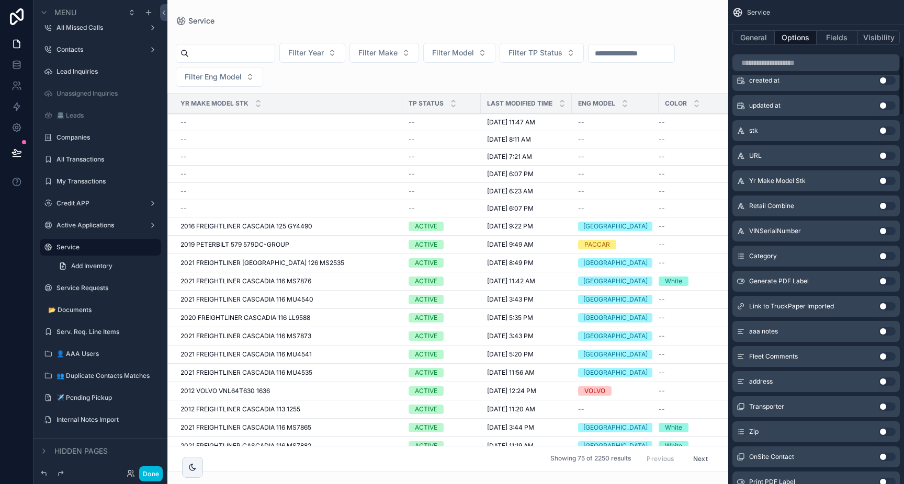
scroll to position [448, 0]
click at [884, 255] on button "Use setting" at bounding box center [887, 254] width 17 height 8
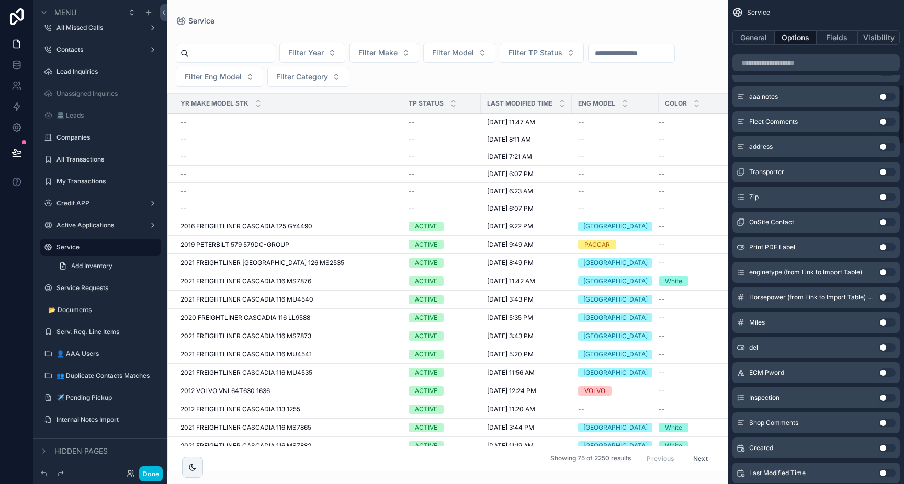
scroll to position [699, 0]
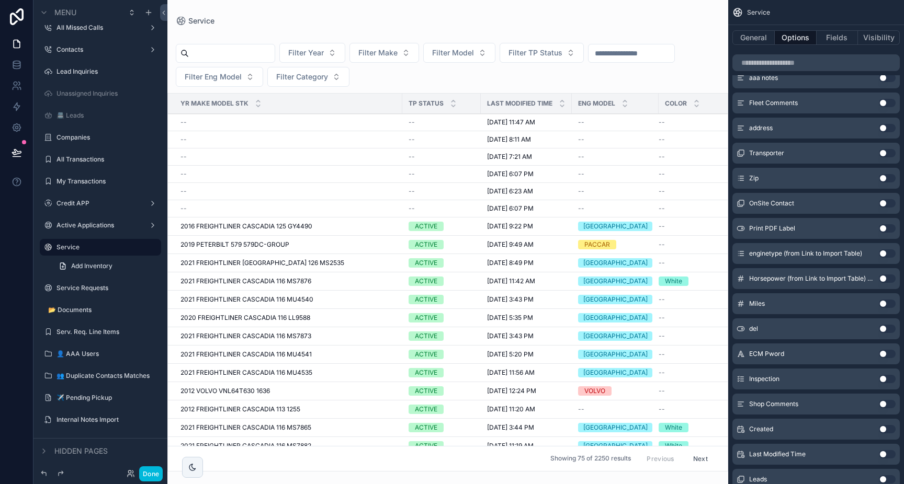
click at [885, 303] on button "Use setting" at bounding box center [887, 304] width 17 height 8
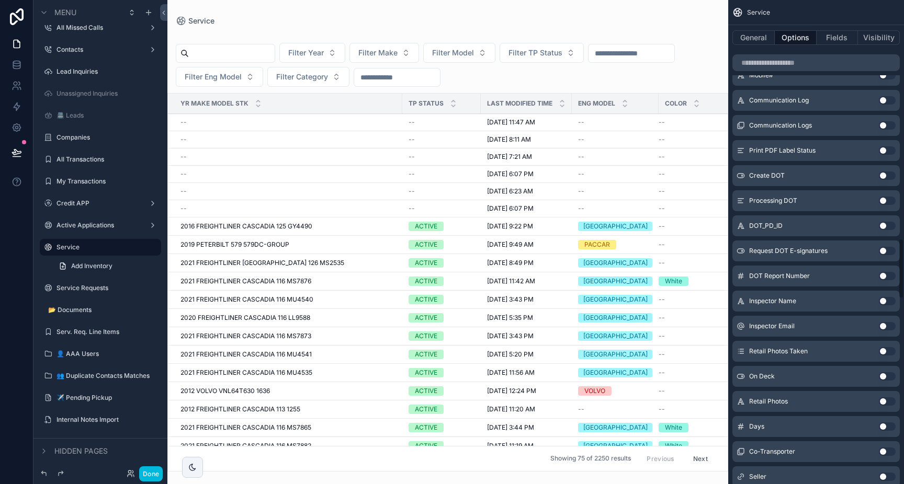
scroll to position [1905, 0]
click at [459, 24] on div "scrollable content" at bounding box center [447, 242] width 561 height 484
click at [17, 64] on icon at bounding box center [16, 62] width 7 height 3
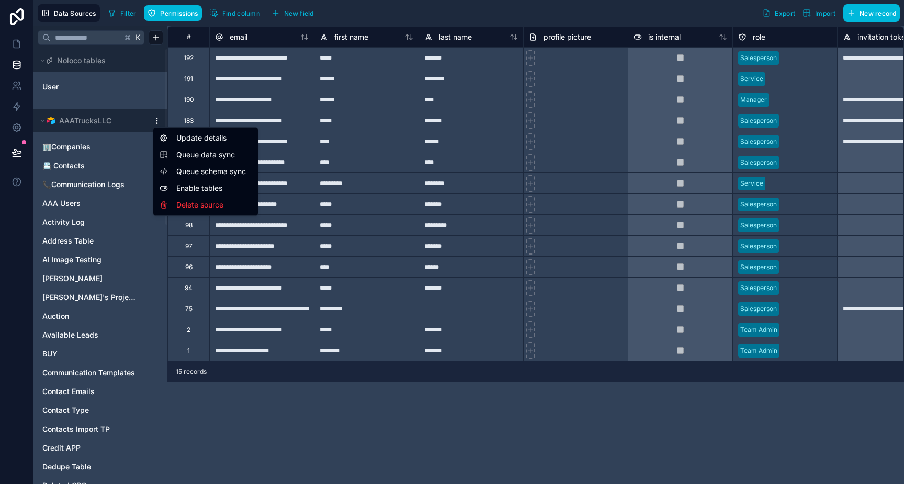
click at [154, 119] on html "**********" at bounding box center [452, 242] width 904 height 484
click at [193, 151] on span "Queue data sync" at bounding box center [213, 155] width 75 height 10
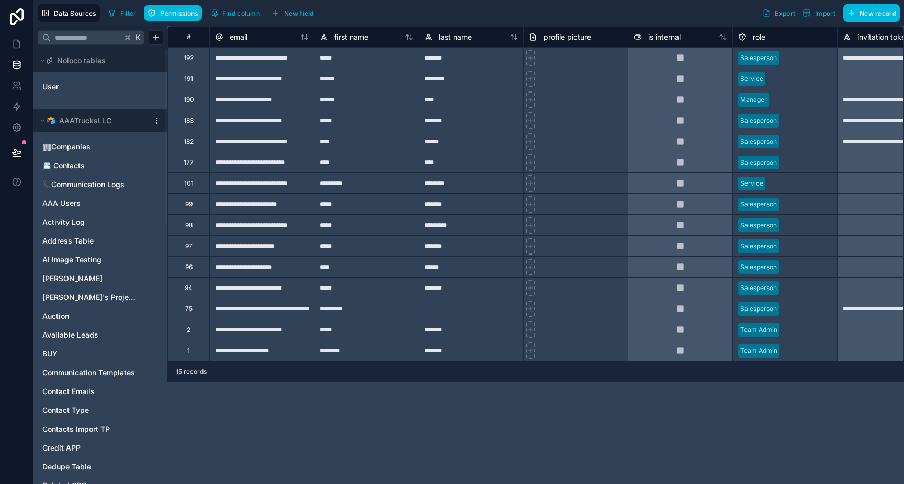
click at [157, 123] on html "**********" at bounding box center [452, 242] width 904 height 484
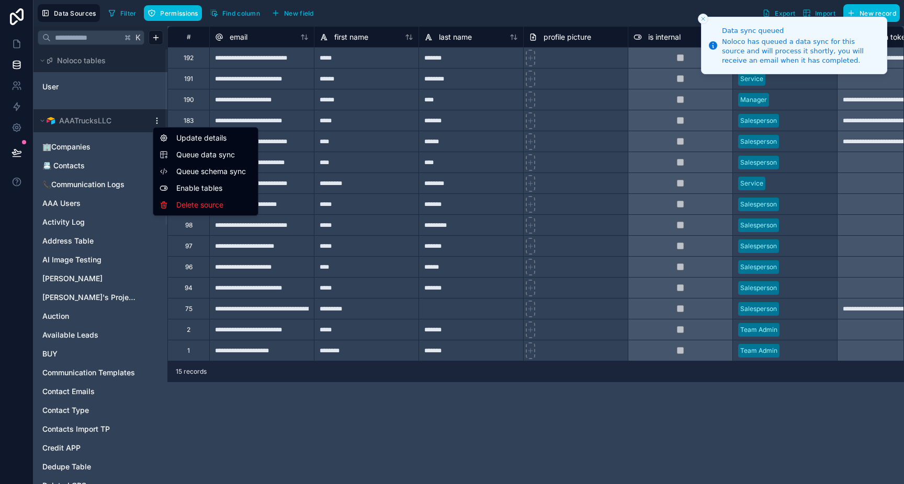
click at [185, 166] on span "Queue schema sync" at bounding box center [213, 171] width 75 height 10
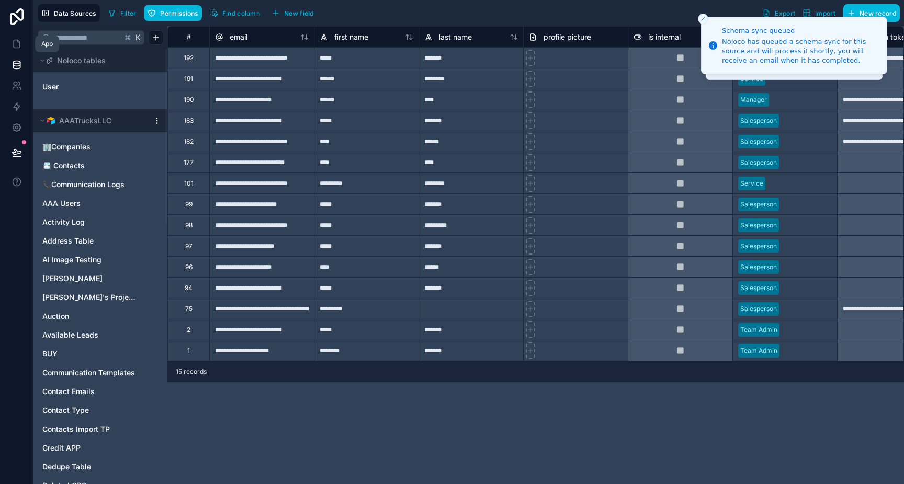
click at [19, 40] on icon at bounding box center [17, 44] width 10 height 10
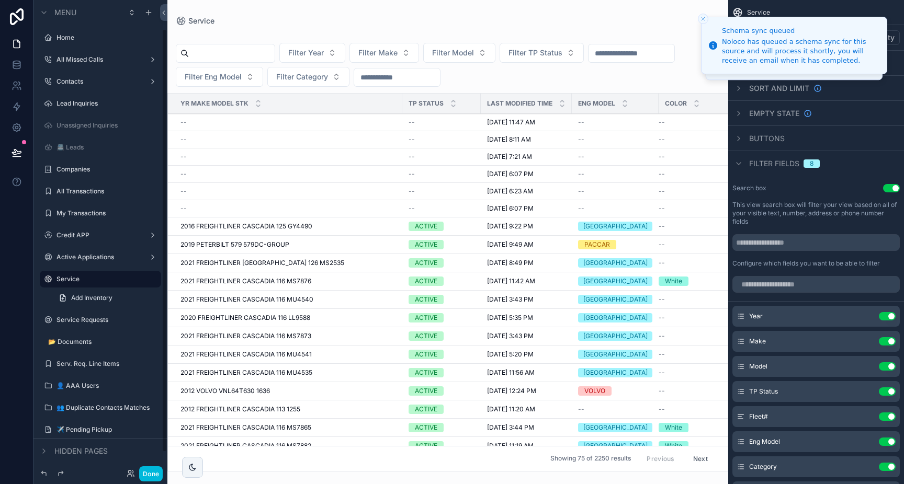
scroll to position [32, 0]
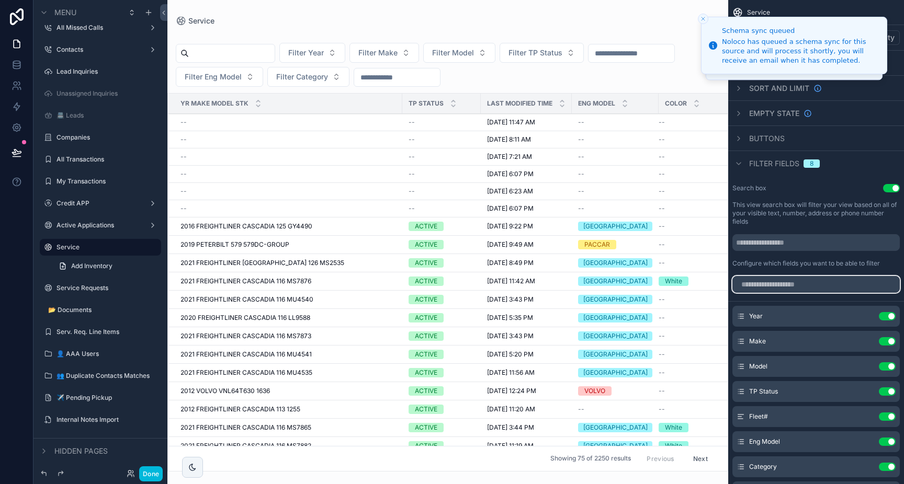
click at [775, 283] on input "scrollable content" at bounding box center [815, 284] width 167 height 17
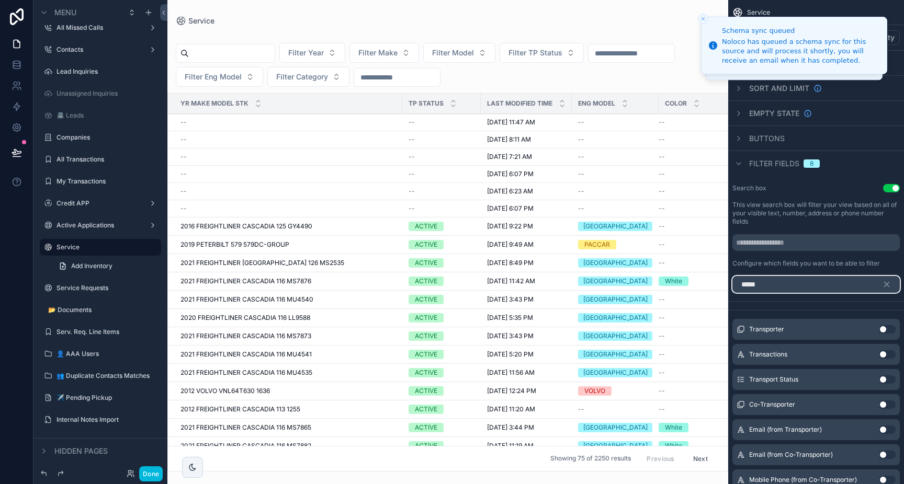
type input "*****"
click at [887, 283] on icon "scrollable content" at bounding box center [886, 284] width 9 height 9
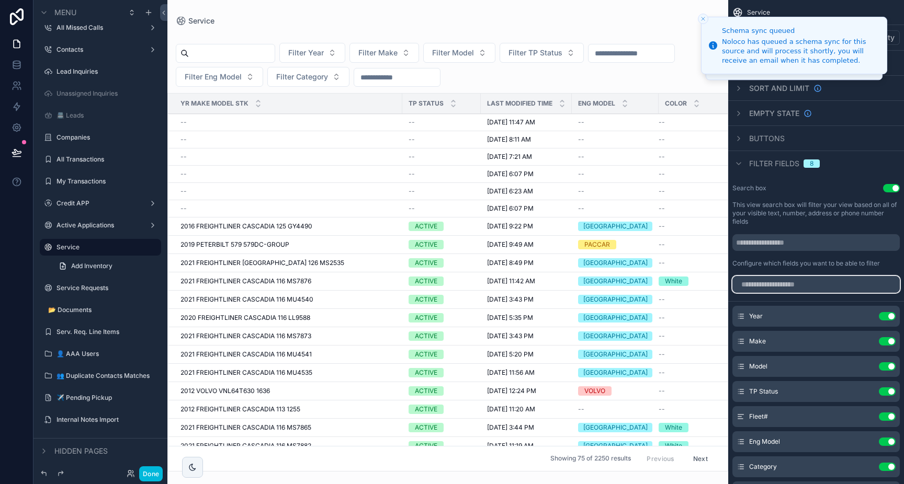
click at [813, 281] on input "scrollable content" at bounding box center [815, 284] width 167 height 17
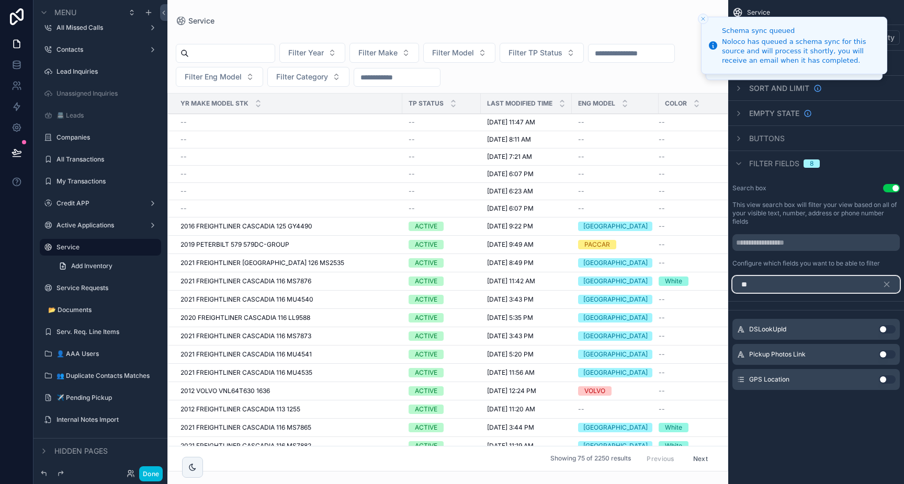
type input "*"
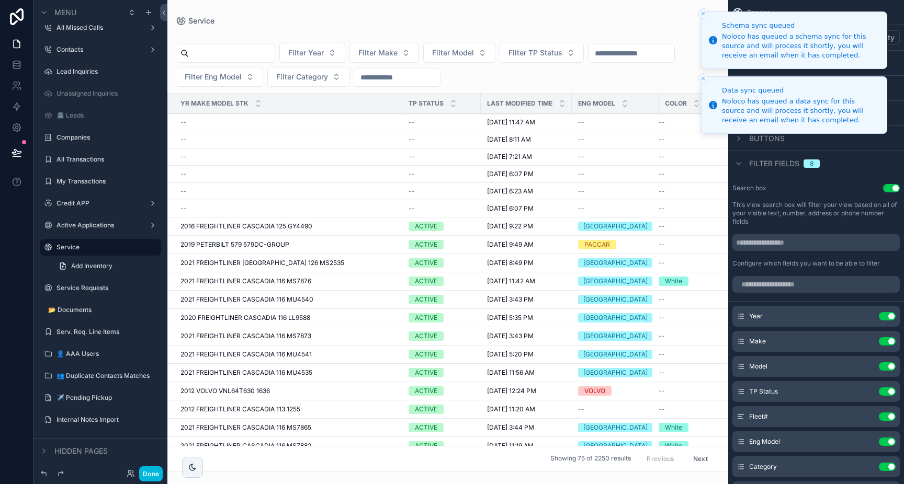
click at [703, 13] on icon "Close toast" at bounding box center [703, 13] width 6 height 6
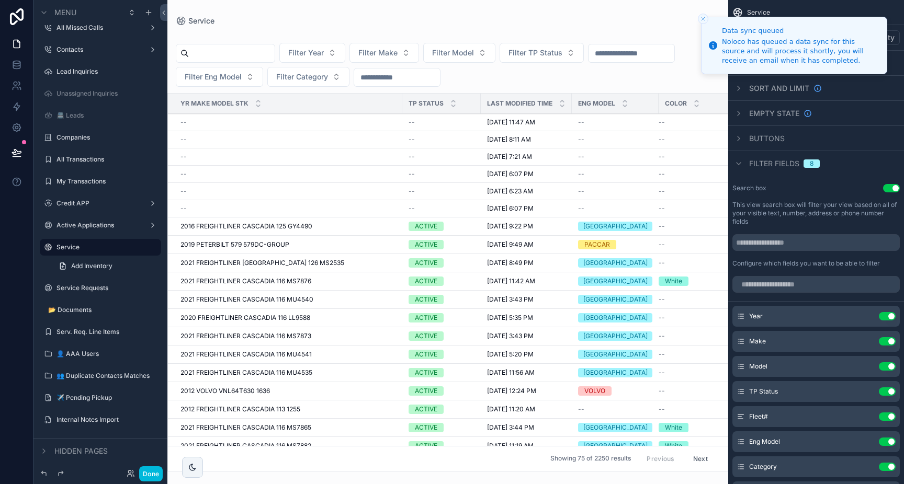
click at [704, 17] on line "Close toast" at bounding box center [703, 18] width 3 height 3
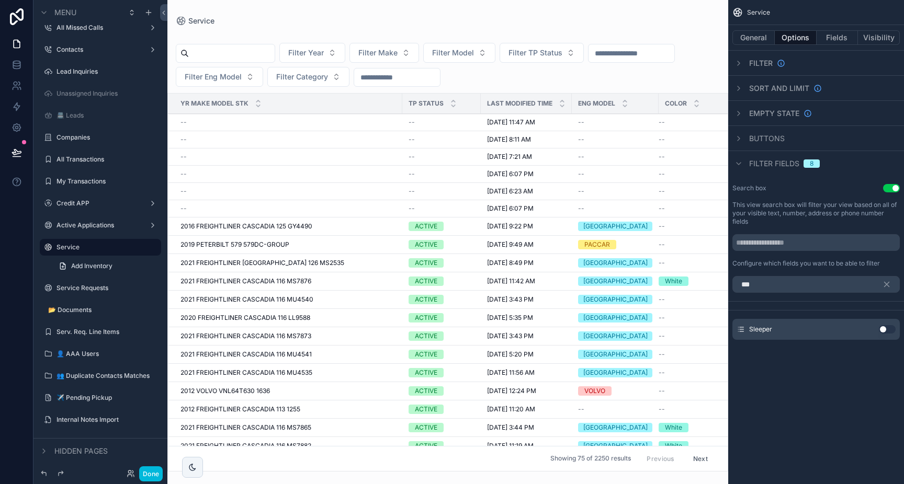
click at [887, 330] on button "Use setting" at bounding box center [887, 329] width 17 height 8
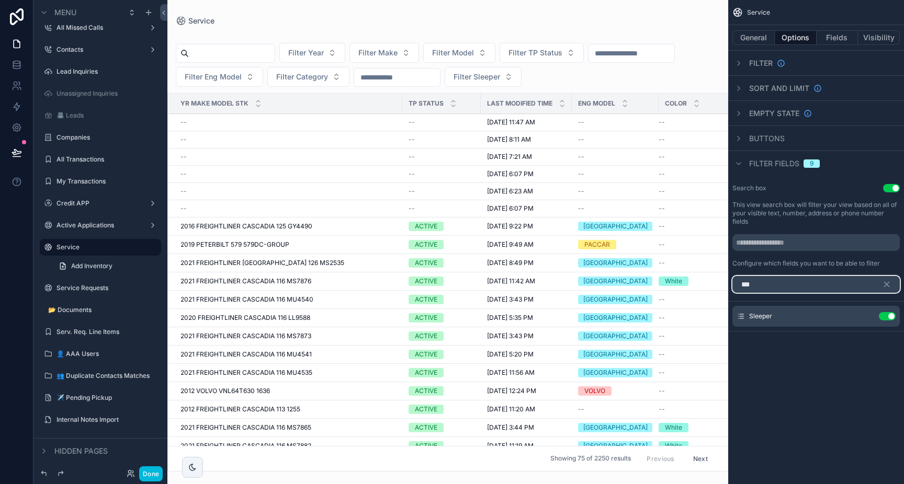
click at [807, 288] on input "***" at bounding box center [815, 284] width 167 height 17
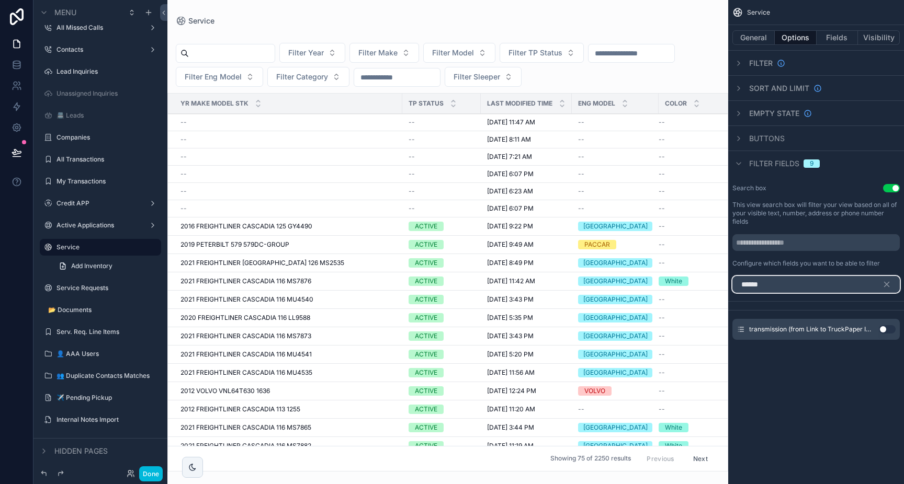
type input "******"
click at [887, 331] on button "Use setting" at bounding box center [887, 329] width 17 height 8
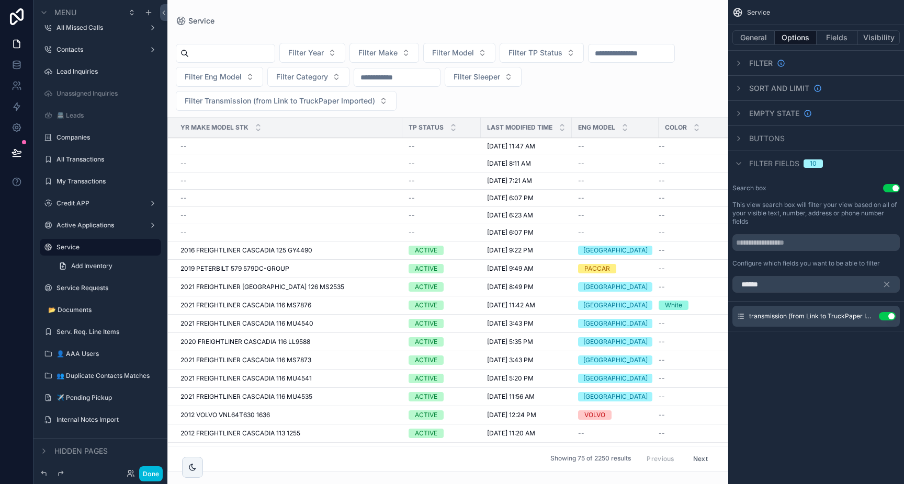
click at [742, 164] on icon "scrollable content" at bounding box center [739, 164] width 8 height 8
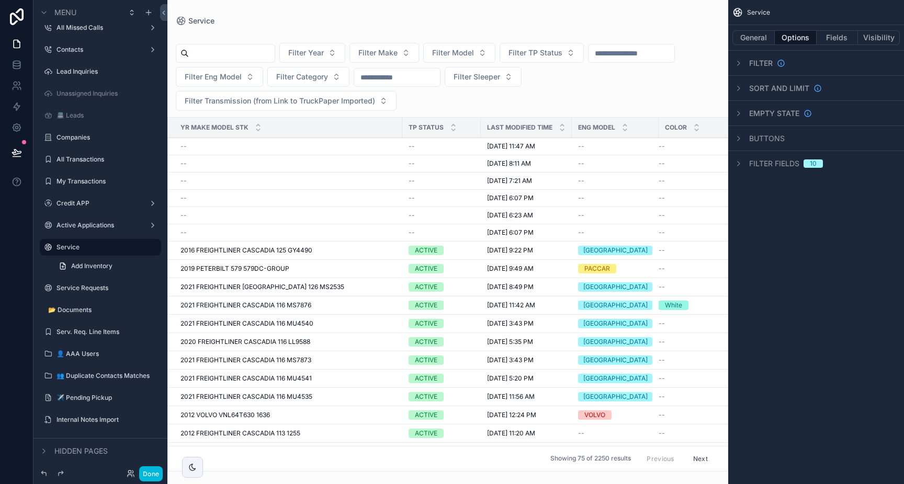
click at [742, 164] on icon "scrollable content" at bounding box center [739, 164] width 8 height 8
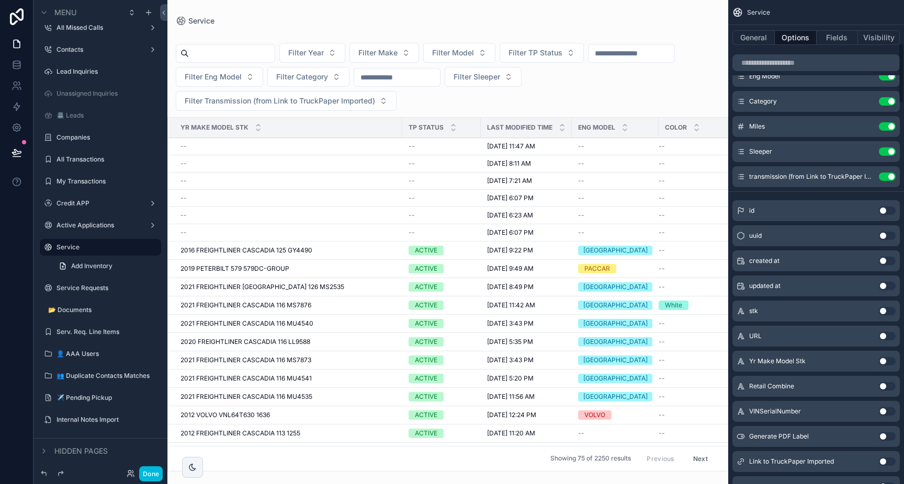
scroll to position [339, 0]
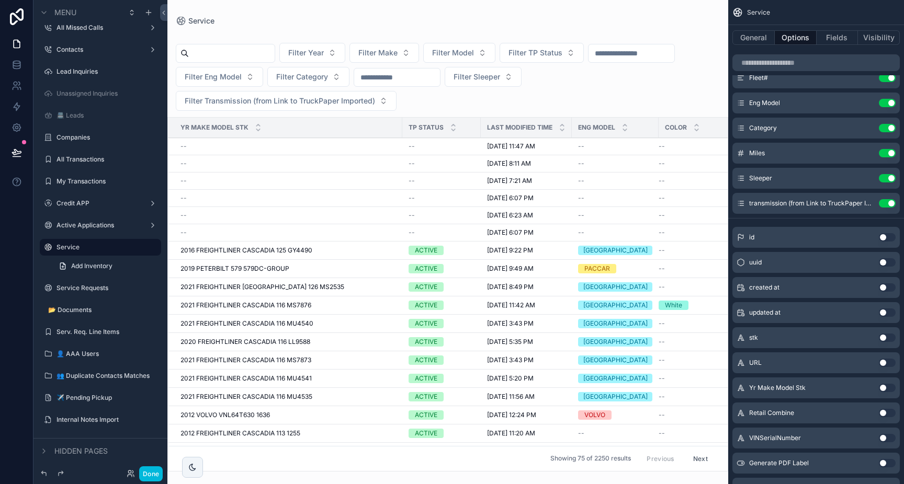
click at [0, 0] on icon "scrollable content" at bounding box center [0, 0] width 0 height 0
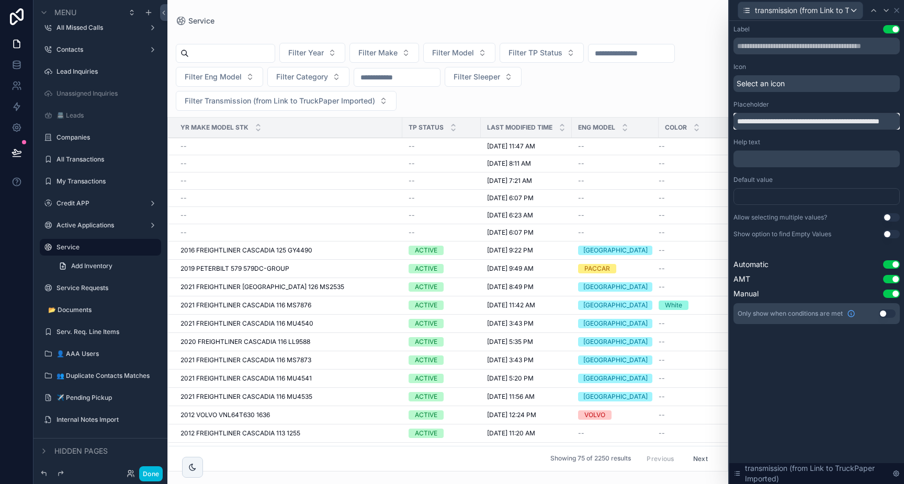
click at [795, 120] on input "**********" at bounding box center [816, 121] width 166 height 17
type input "*"
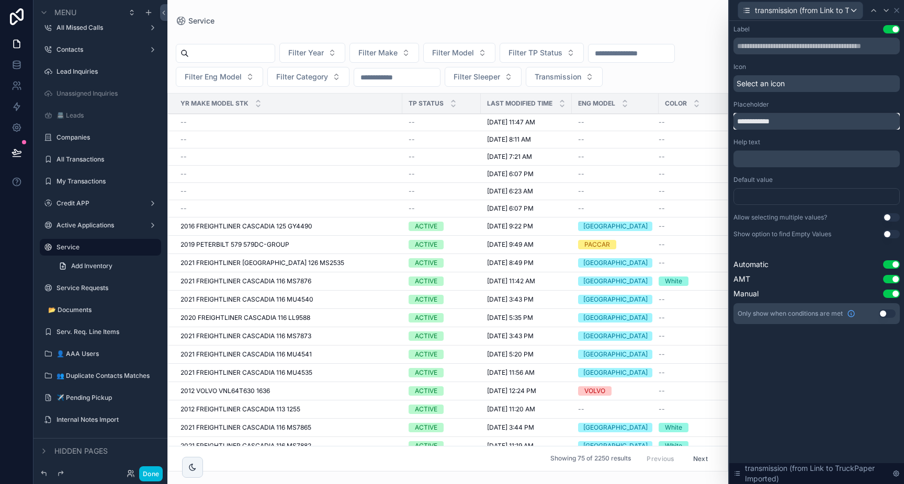
type input "**********"
click at [889, 216] on button "Use setting" at bounding box center [891, 217] width 17 height 8
click at [897, 12] on icon at bounding box center [896, 10] width 8 height 8
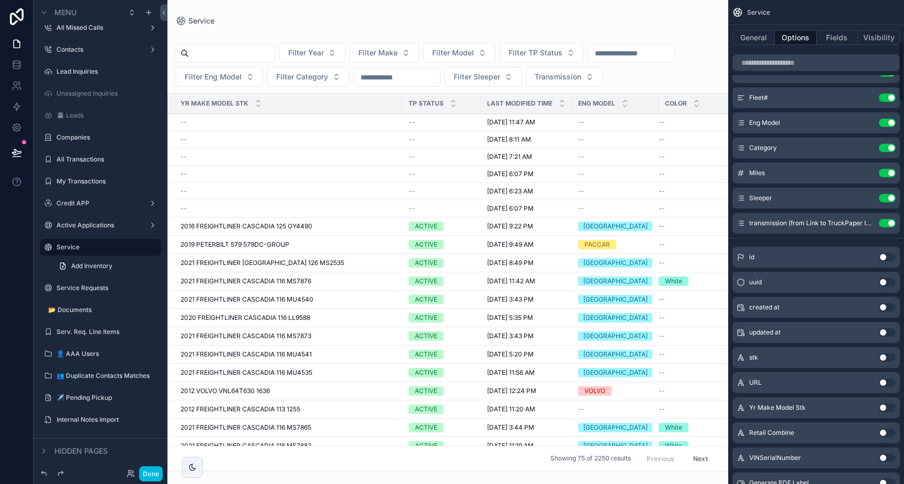
scroll to position [317, 0]
click at [0, 0] on icon "scrollable content" at bounding box center [0, 0] width 0 height 0
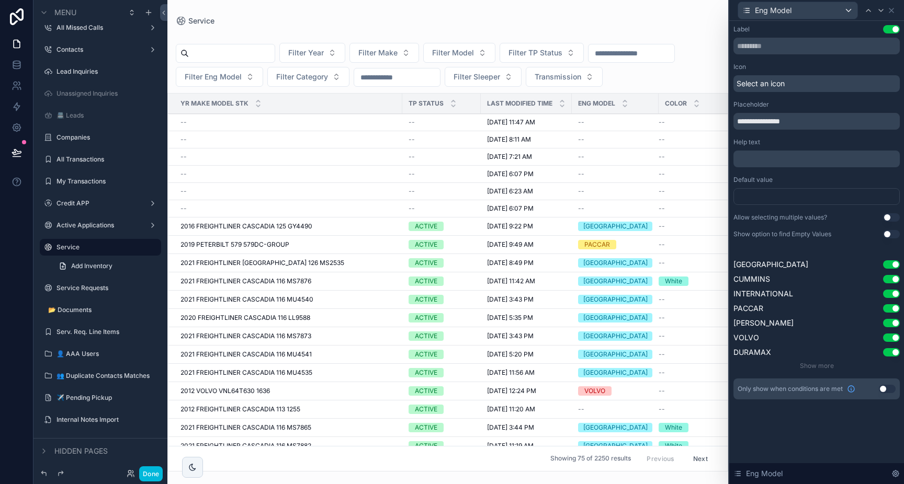
click at [890, 216] on button "Use setting" at bounding box center [891, 217] width 17 height 8
click at [757, 123] on input "**********" at bounding box center [816, 121] width 166 height 17
type input "******"
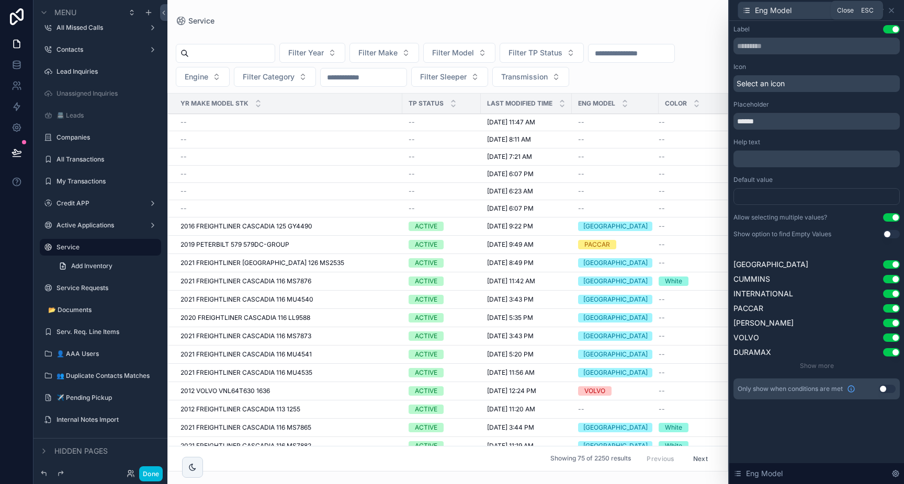
click at [892, 10] on icon at bounding box center [891, 10] width 8 height 8
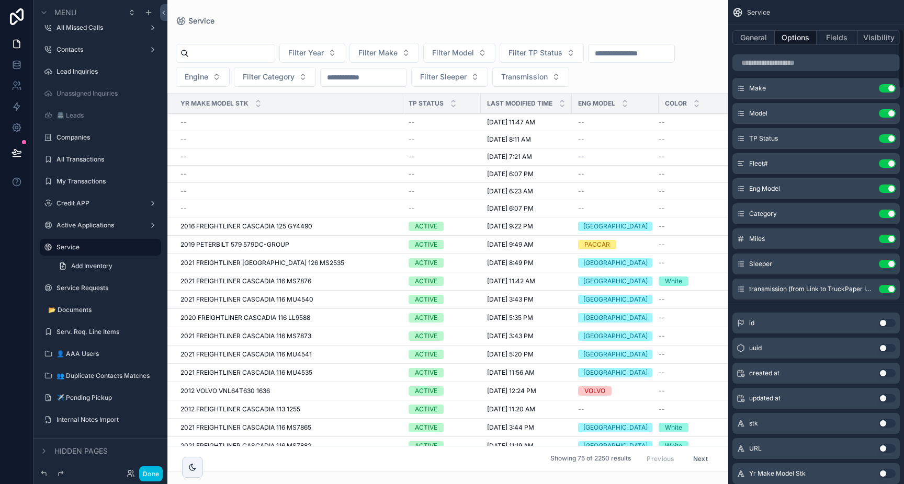
scroll to position [254, 0]
click at [0, 0] on icon "scrollable content" at bounding box center [0, 0] width 0 height 0
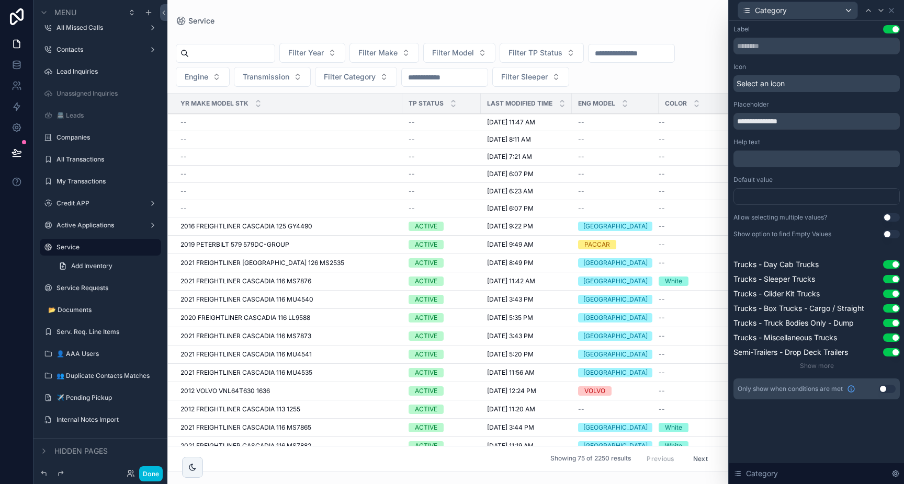
click at [887, 216] on button "Use setting" at bounding box center [891, 217] width 17 height 8
click at [789, 126] on input "**********" at bounding box center [816, 121] width 166 height 17
click at [739, 123] on input "********" at bounding box center [816, 121] width 166 height 17
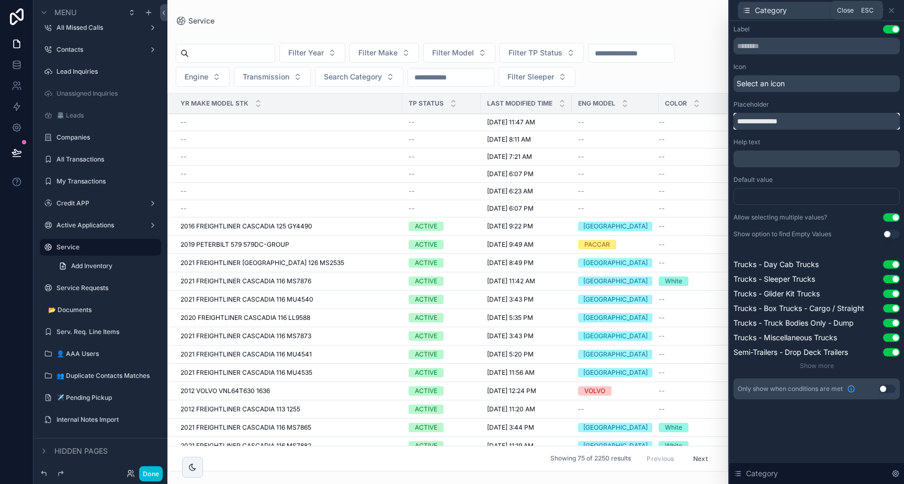
type input "**********"
click at [892, 9] on icon at bounding box center [891, 10] width 8 height 8
